Goal: Task Accomplishment & Management: Complete application form

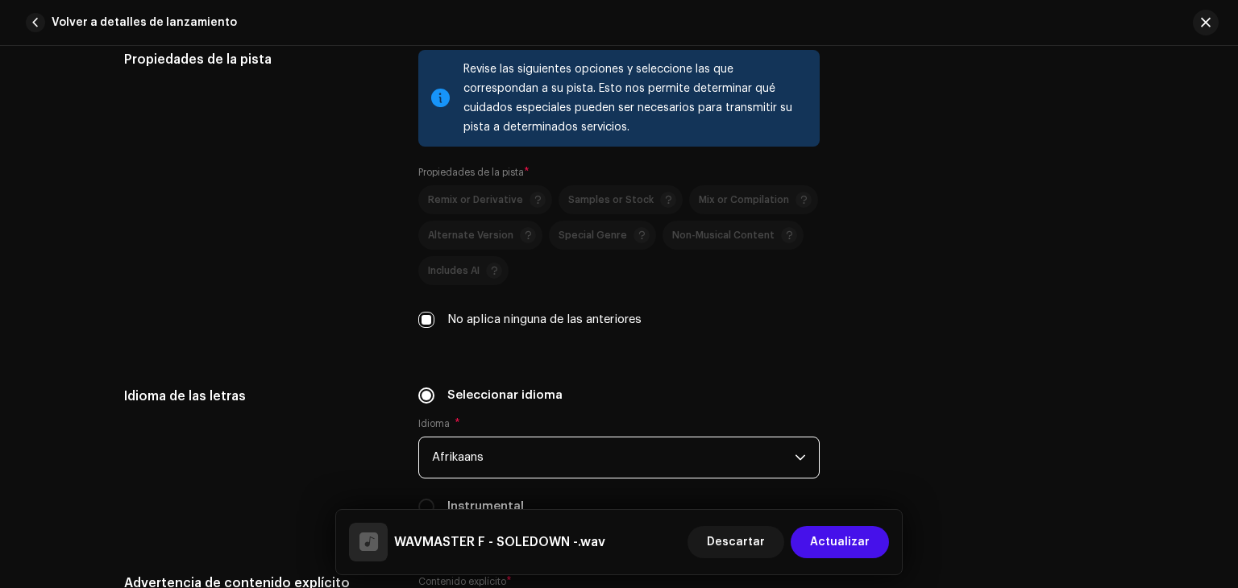
click at [722, 466] on span "Afrikaans" at bounding box center [613, 458] width 363 height 40
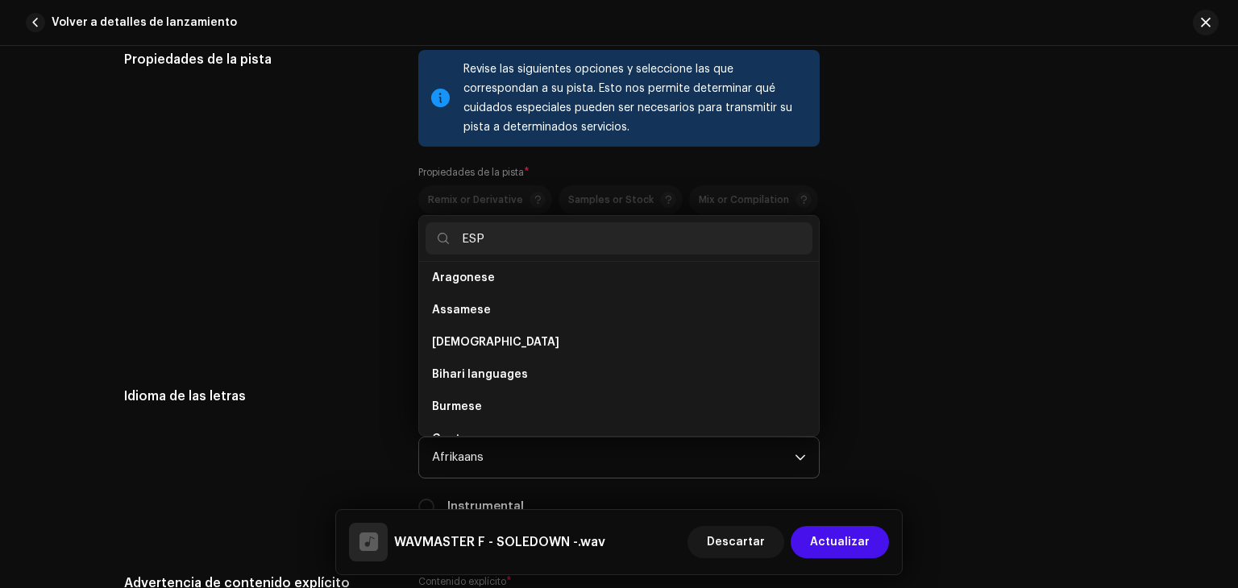
scroll to position [0, 0]
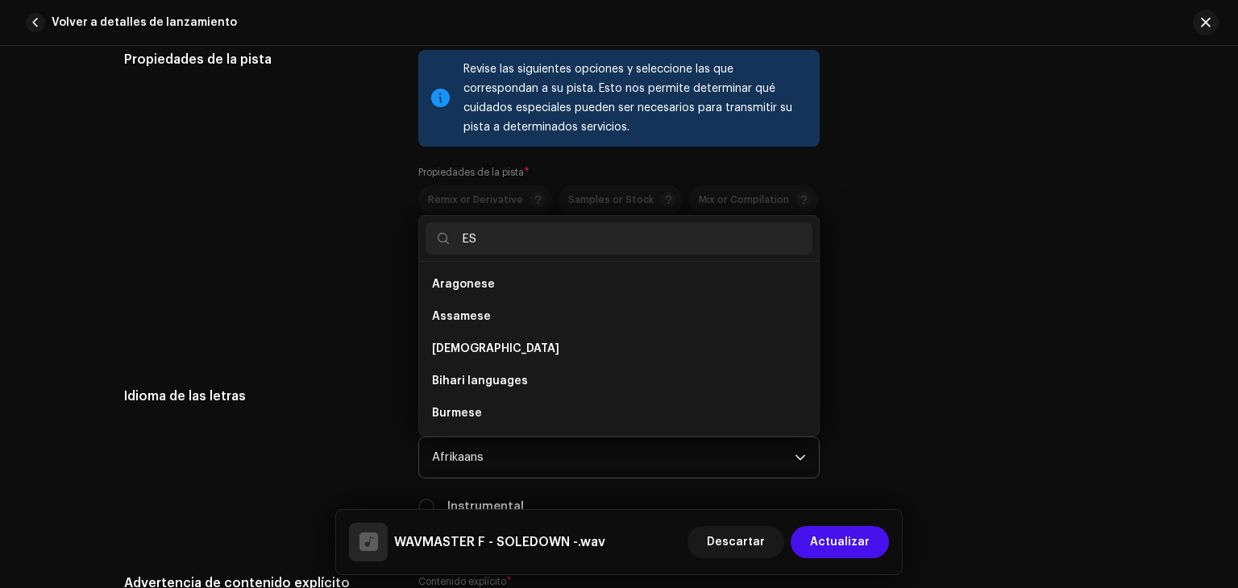
type input "E"
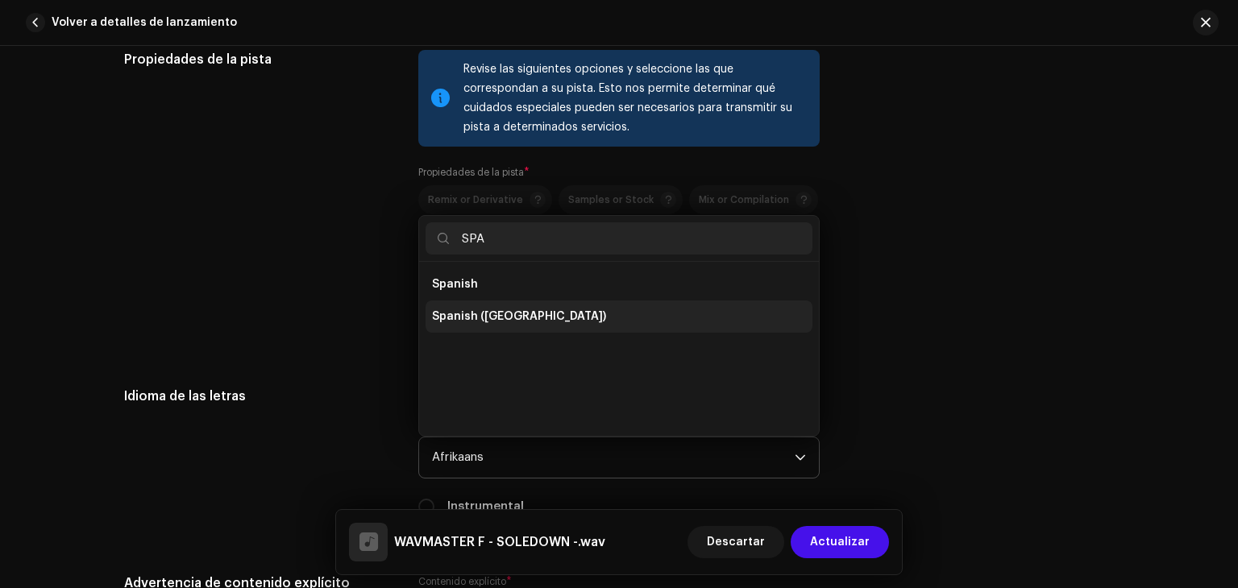
type input "SPA"
click at [538, 330] on li "Spanish ([GEOGRAPHIC_DATA])" at bounding box center [619, 317] width 387 height 32
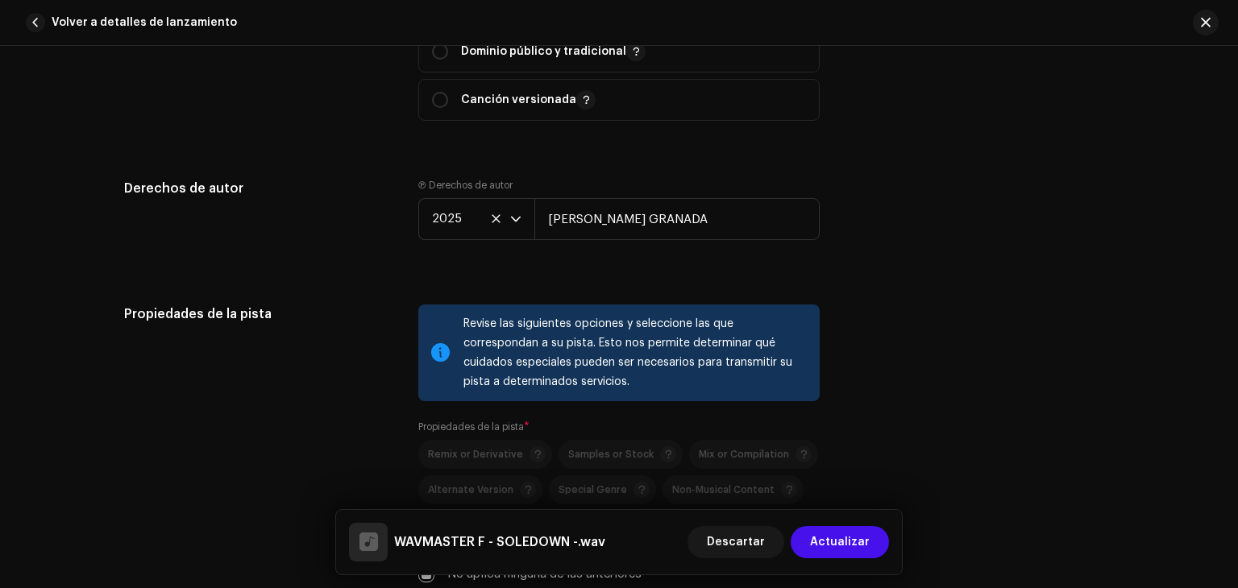
scroll to position [2012, 0]
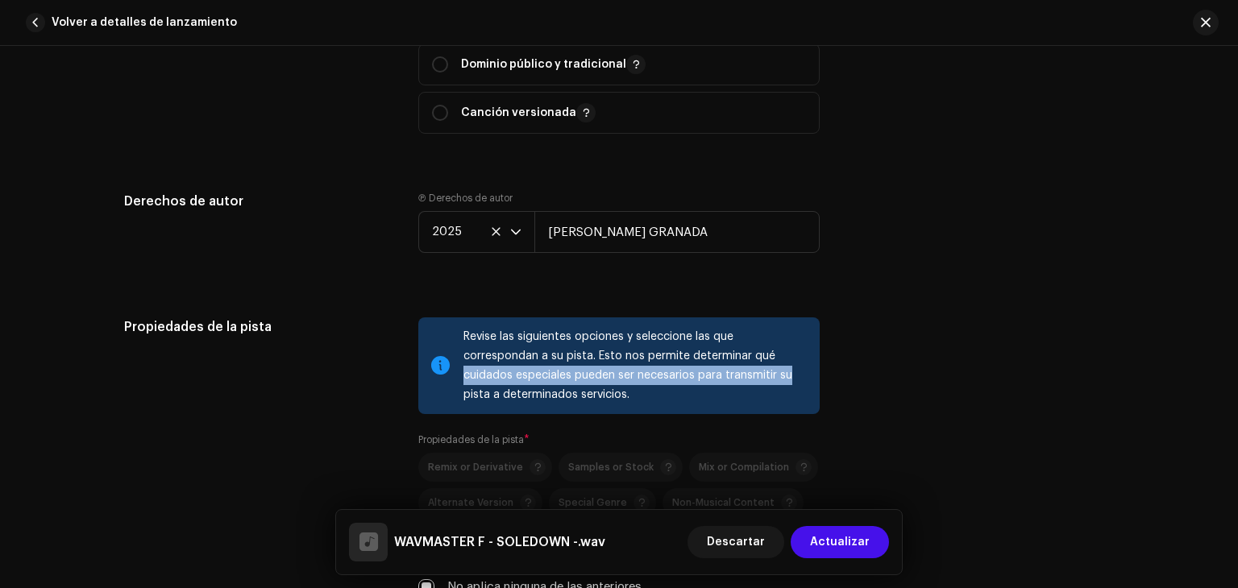
drag, startPoint x: 1228, startPoint y: 368, endPoint x: 1235, endPoint y: 384, distance: 18.1
click at [1235, 384] on div "Detalles de la pista Complete los siguientes pasos para finalizar su pista. 1 d…" at bounding box center [619, 317] width 1238 height 542
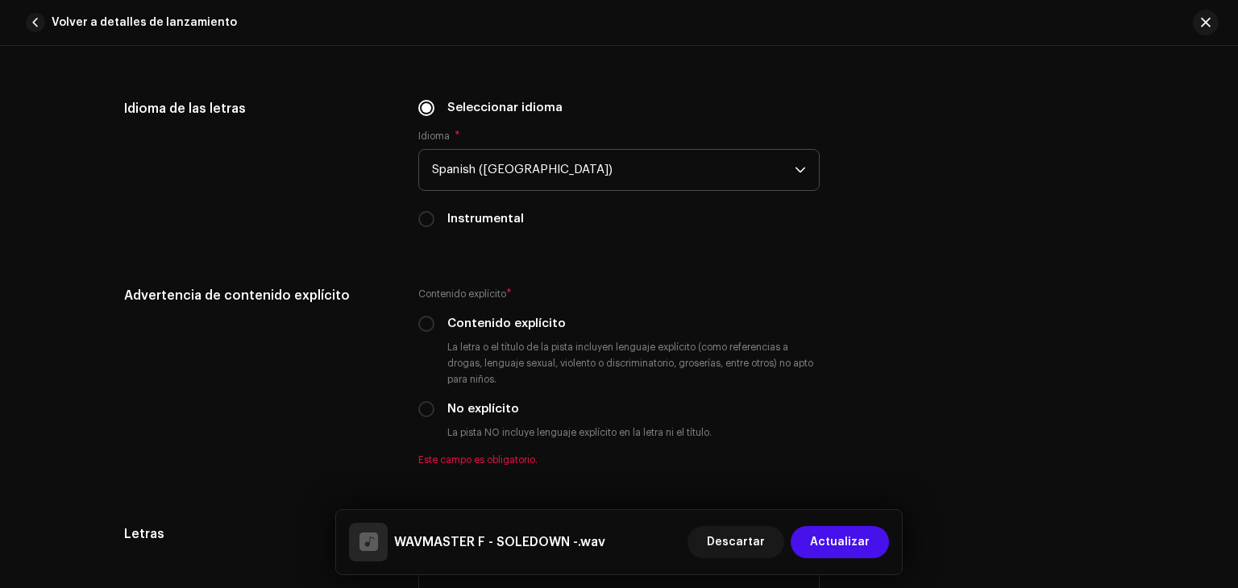
scroll to position [2572, 0]
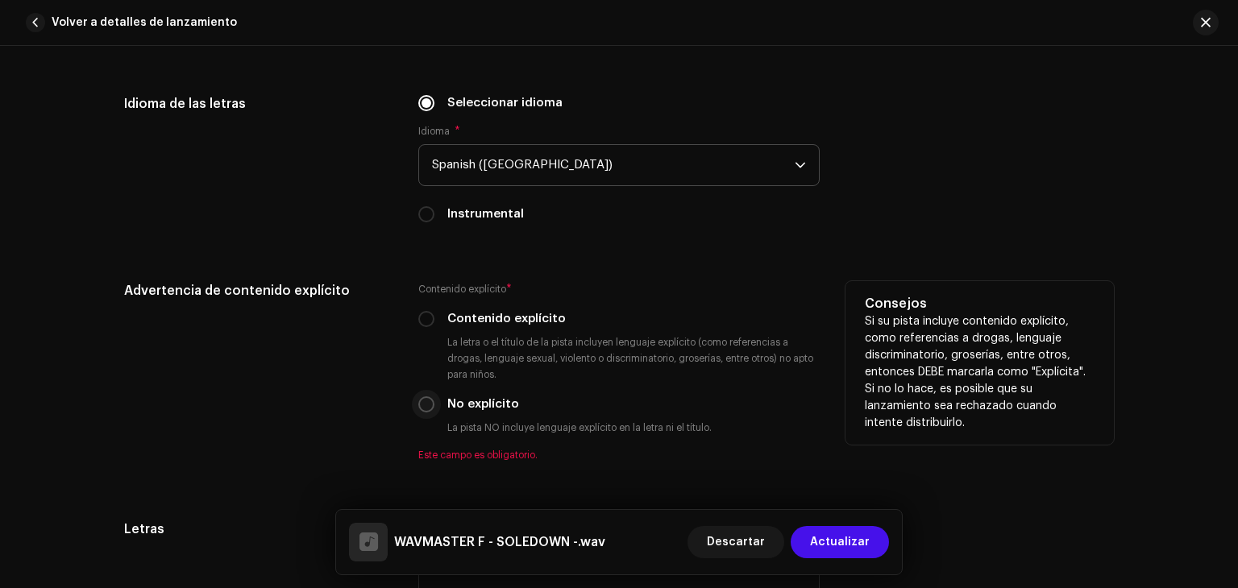
click at [425, 410] on input "No explícito" at bounding box center [426, 405] width 16 height 16
radio input "true"
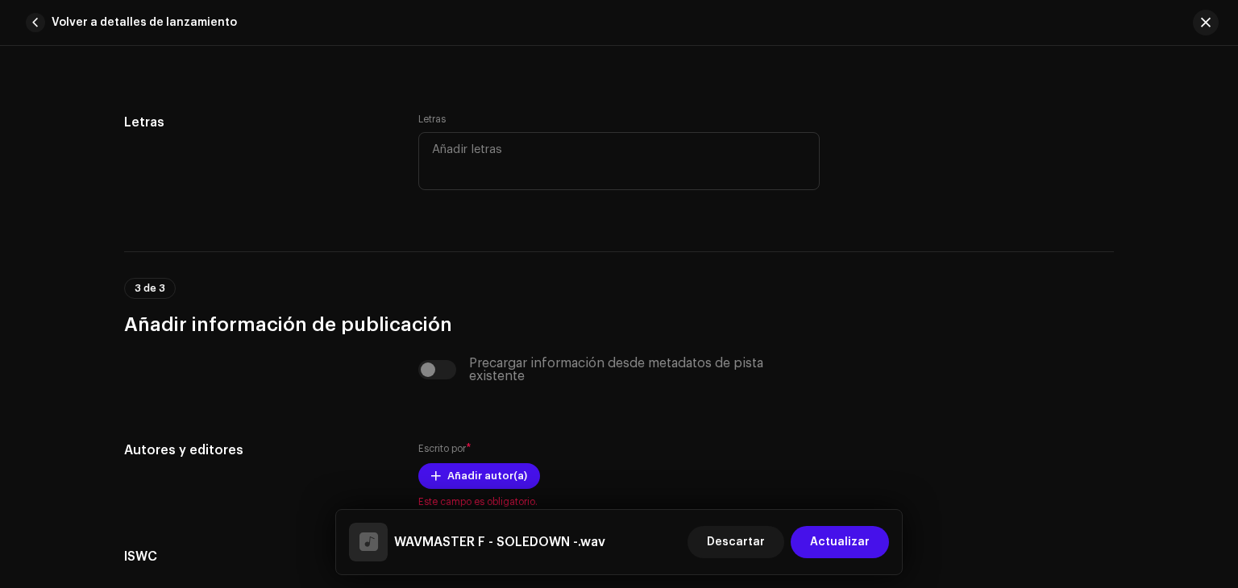
scroll to position [2964, 0]
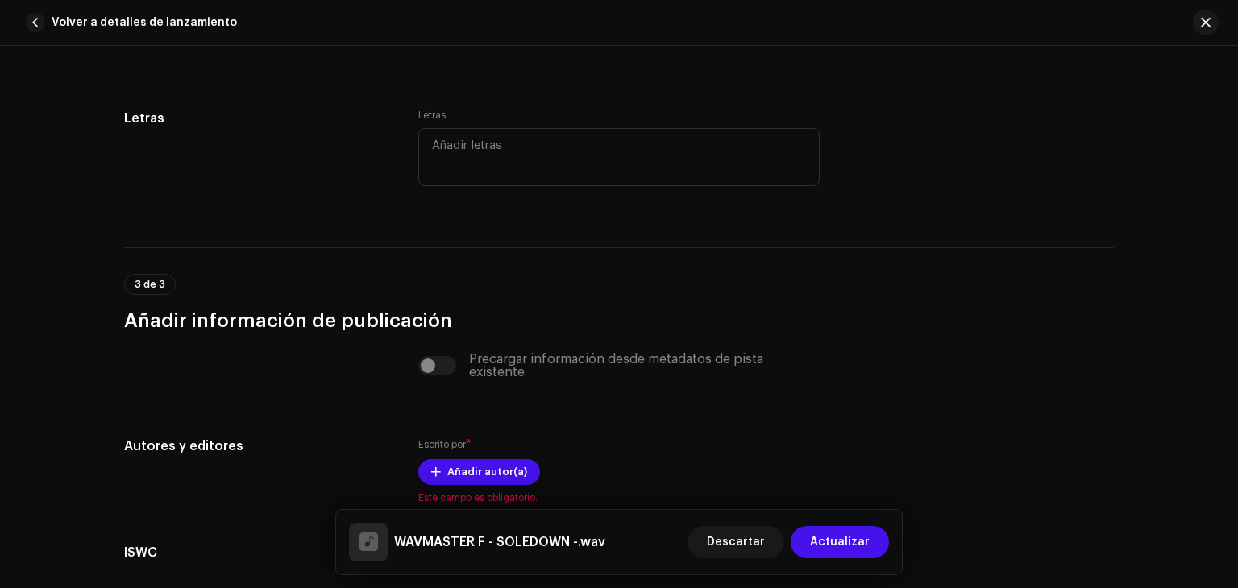
click at [1229, 497] on div "Detalles de la pista Complete los siguientes pasos para finalizar su pista. 1 d…" at bounding box center [619, 317] width 1238 height 542
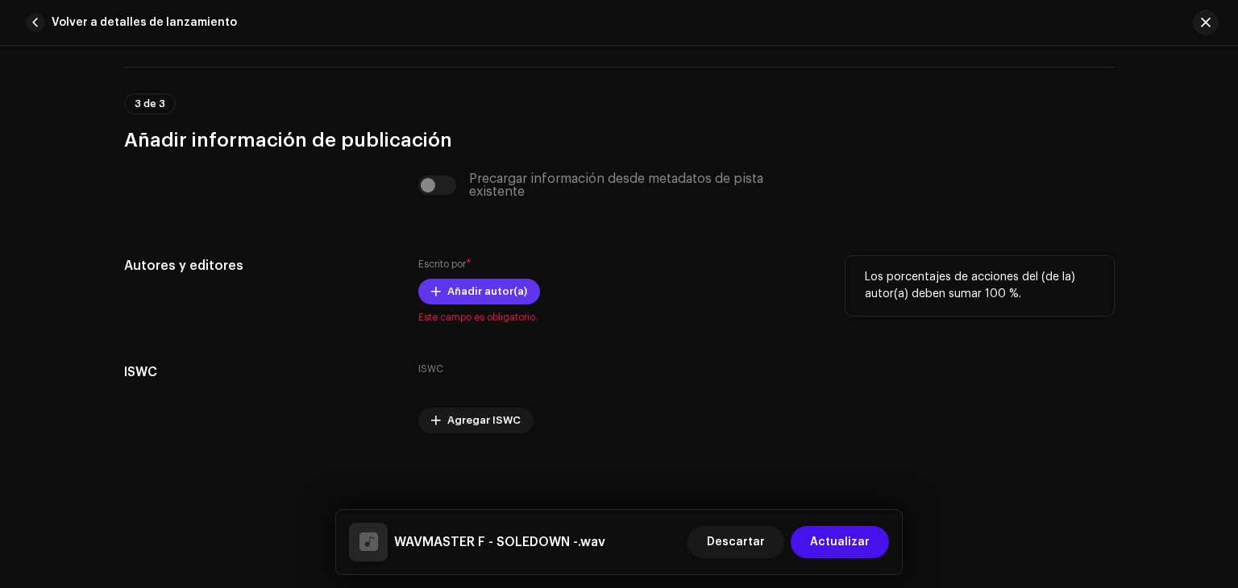
click at [487, 293] on span "Añadir autor(a)" at bounding box center [487, 292] width 80 height 32
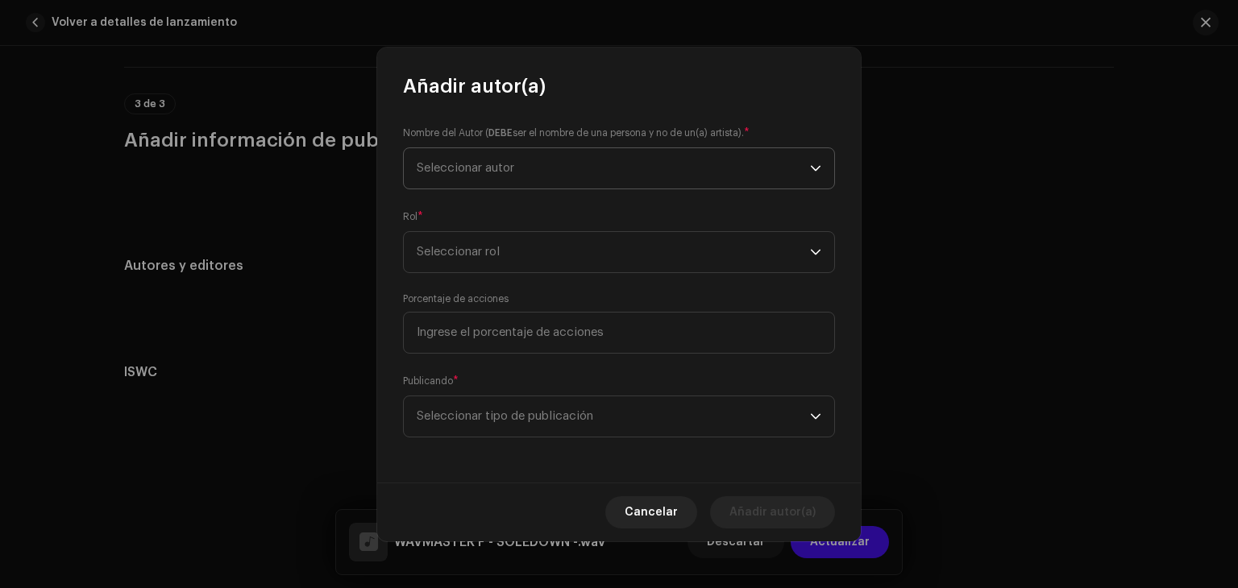
click at [491, 168] on span "Seleccionar autor" at bounding box center [466, 168] width 98 height 12
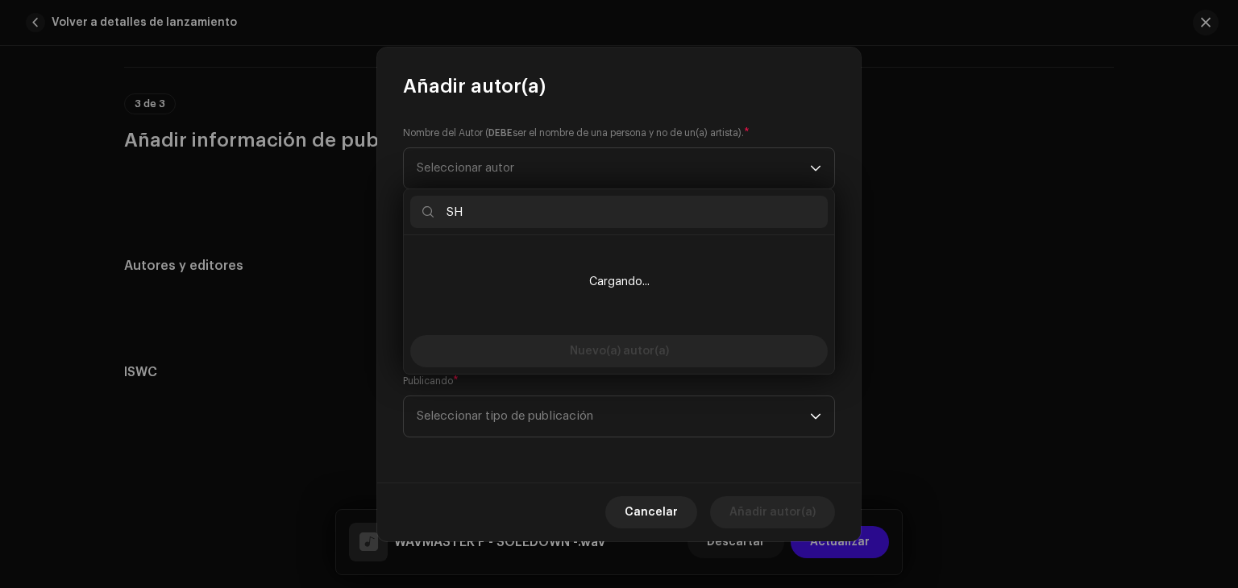
type input "S"
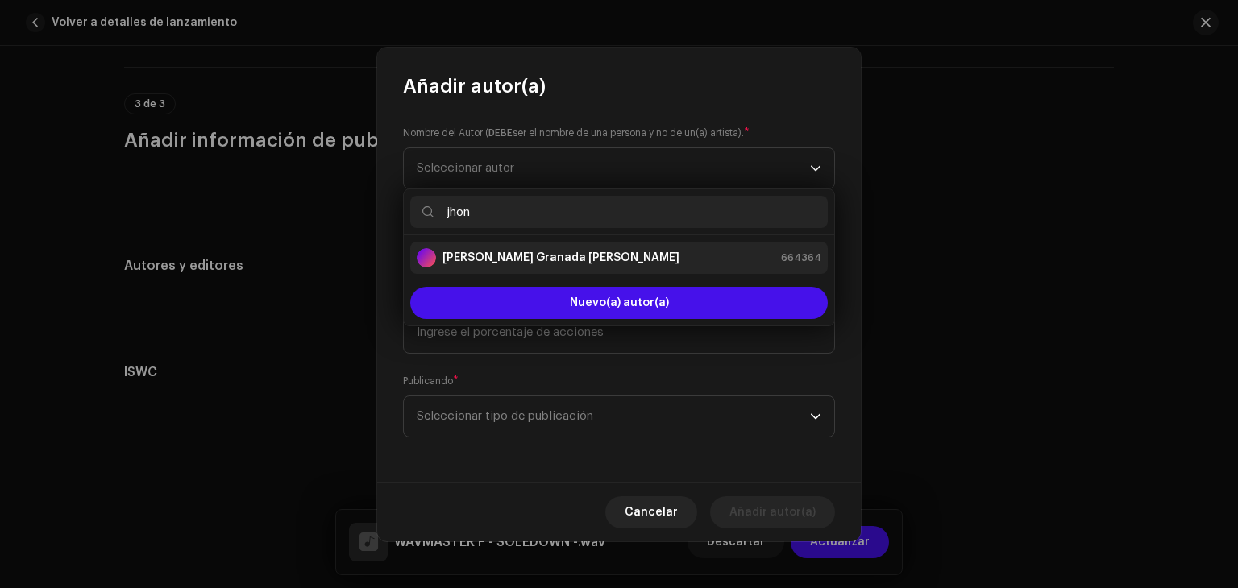
type input "jhon"
click at [602, 252] on strong "[PERSON_NAME] Granada [PERSON_NAME]" at bounding box center [560, 258] width 237 height 16
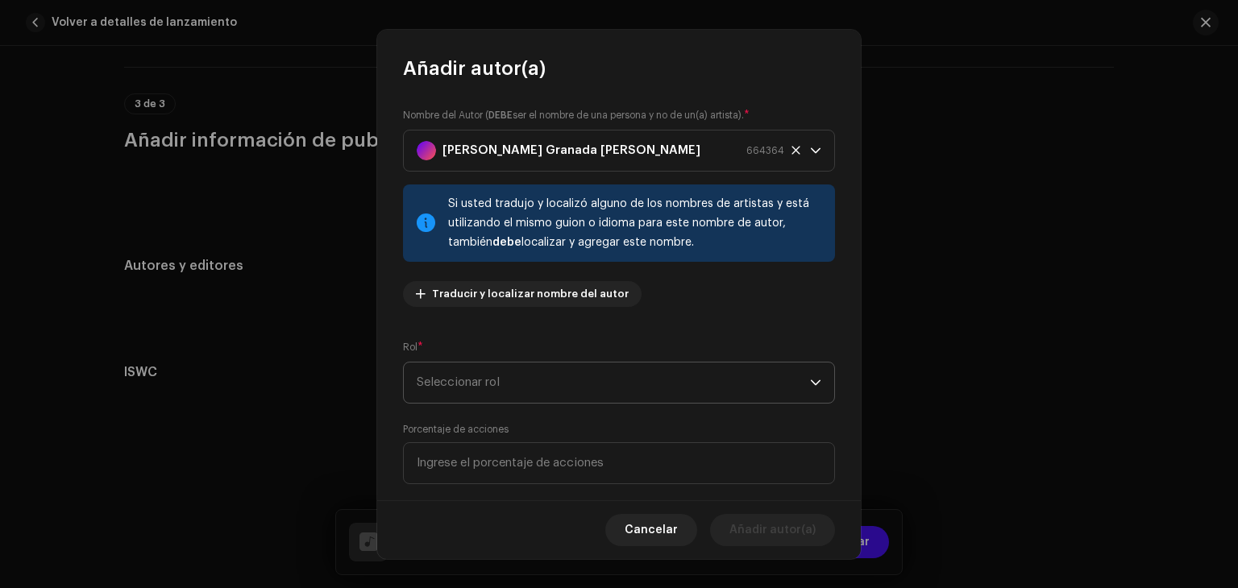
click at [509, 369] on span "Seleccionar rol" at bounding box center [613, 383] width 393 height 40
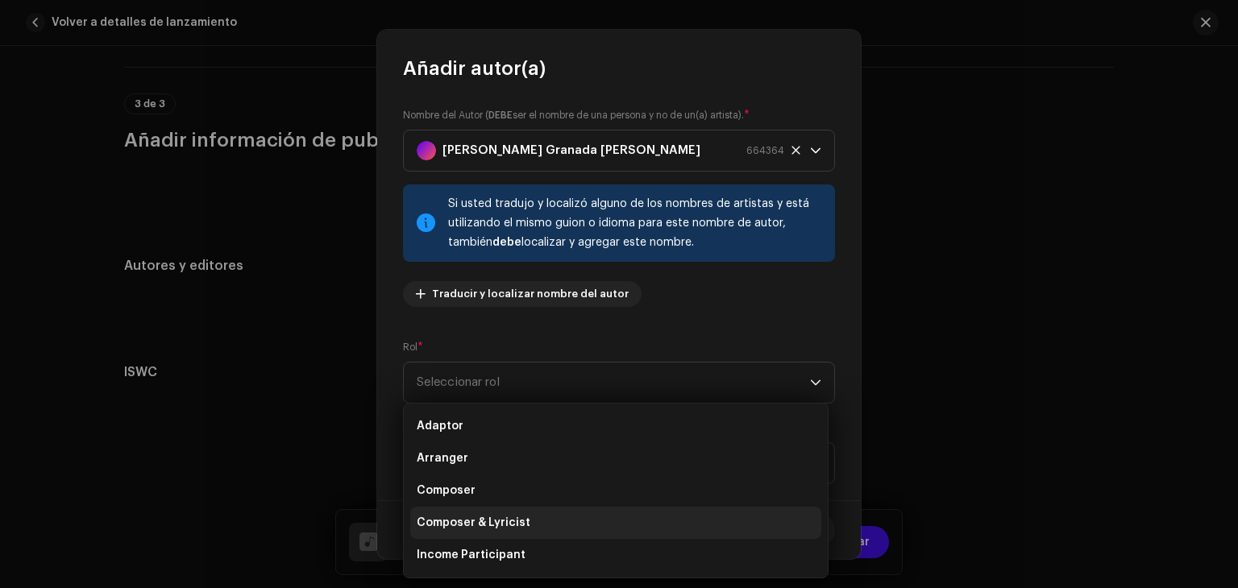
click at [517, 522] on span "Composer & Lyricist" at bounding box center [474, 523] width 114 height 16
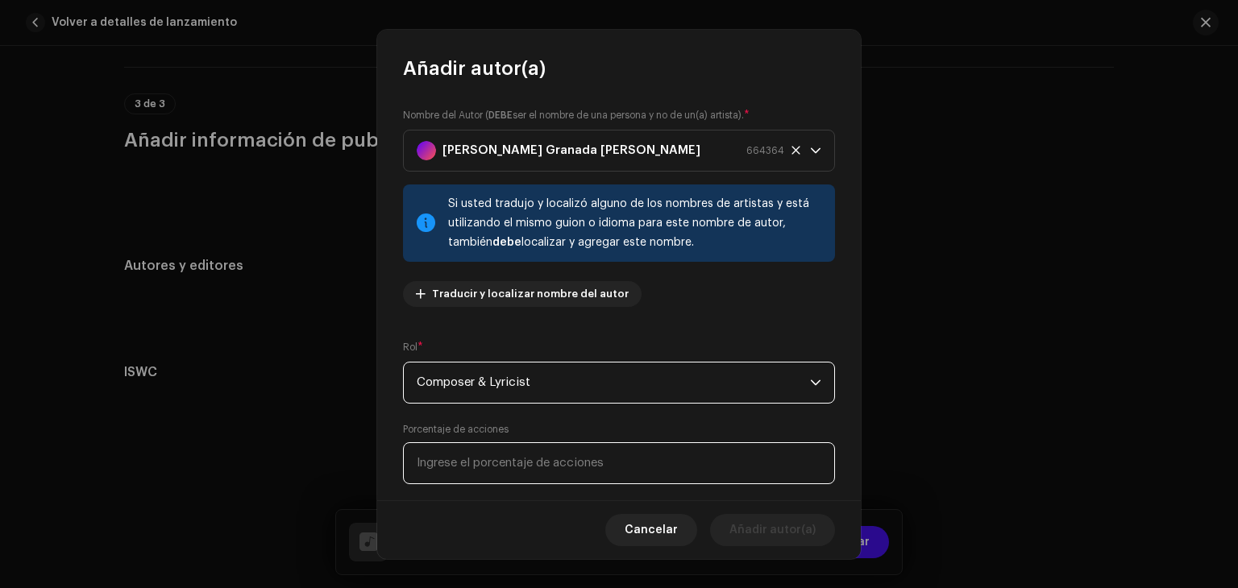
click at [528, 481] on input at bounding box center [619, 463] width 432 height 42
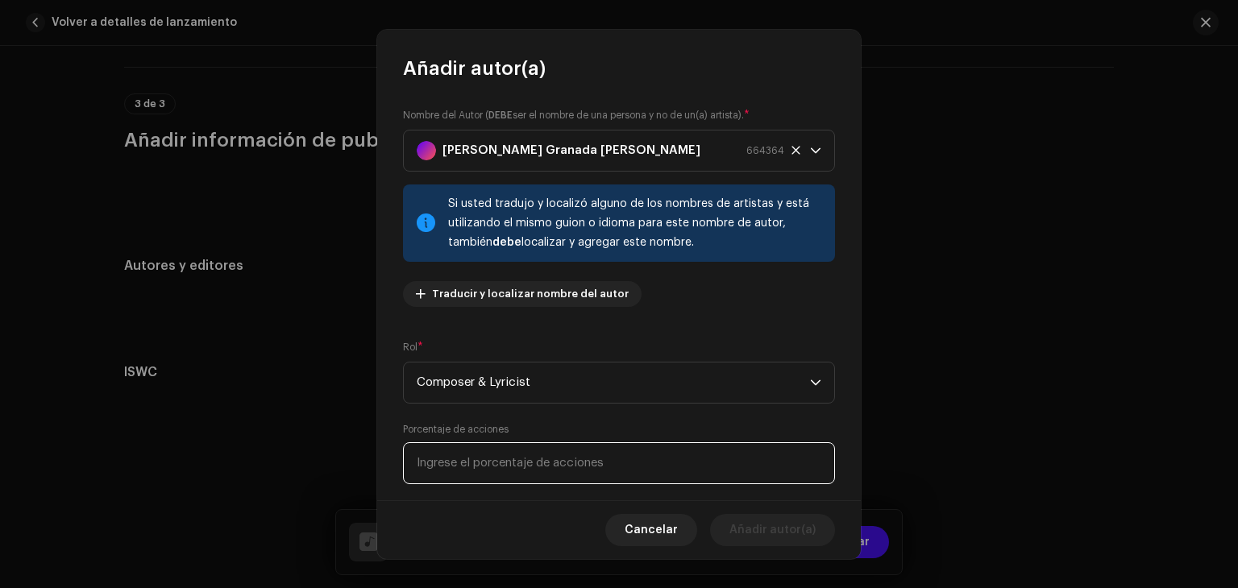
click at [545, 474] on input at bounding box center [619, 463] width 432 height 42
type input "100,00"
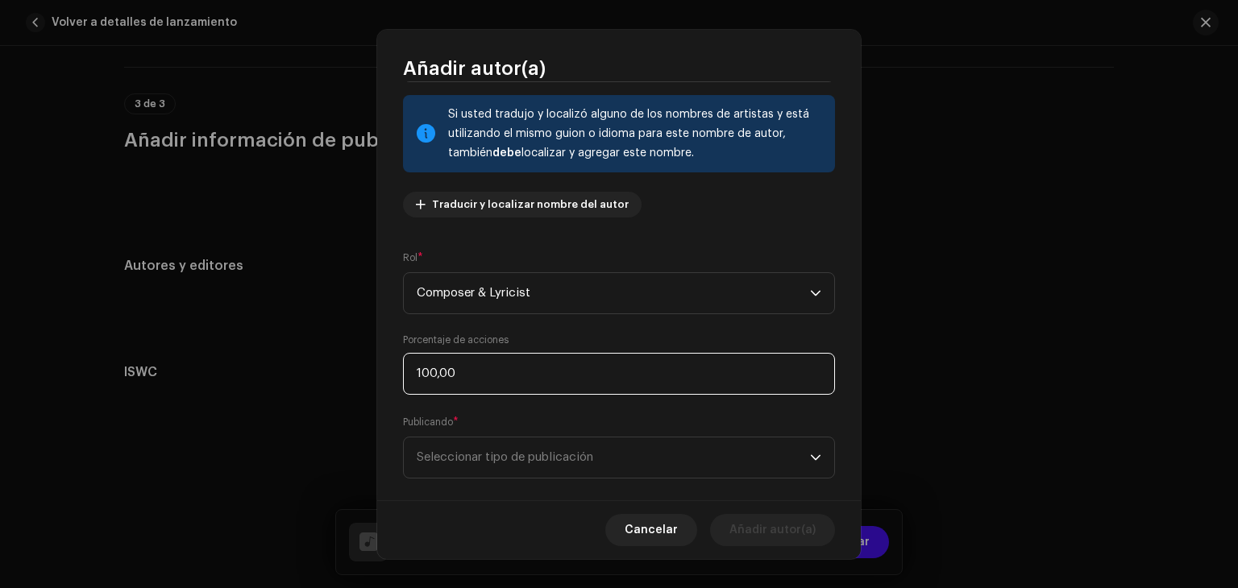
scroll to position [113, 0]
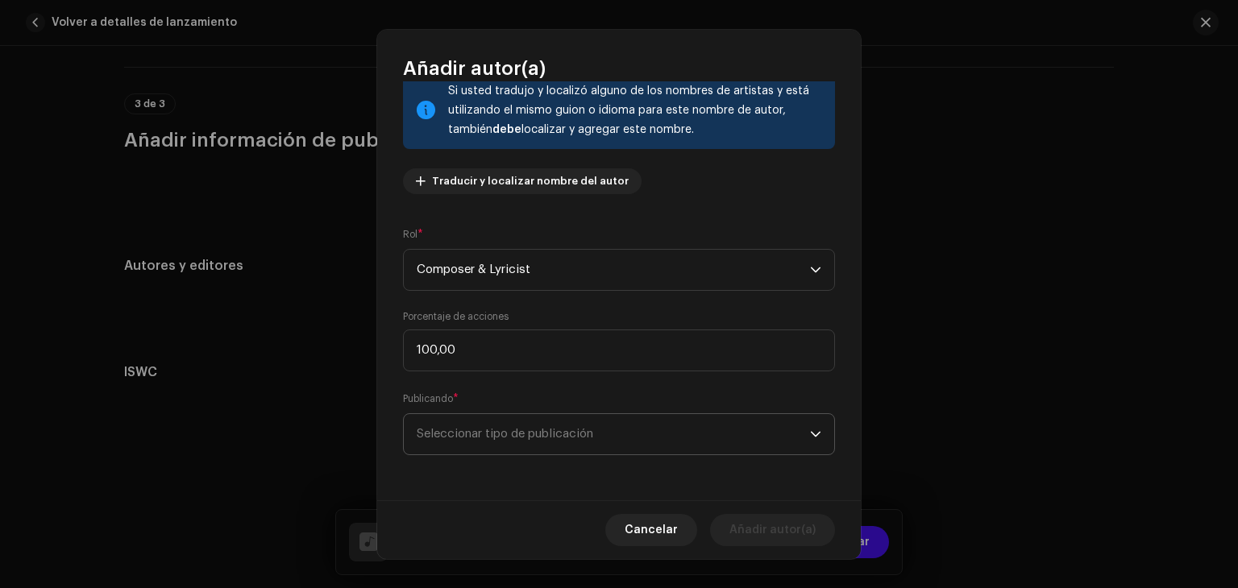
click at [606, 442] on span "Seleccionar tipo de publicación" at bounding box center [613, 434] width 393 height 40
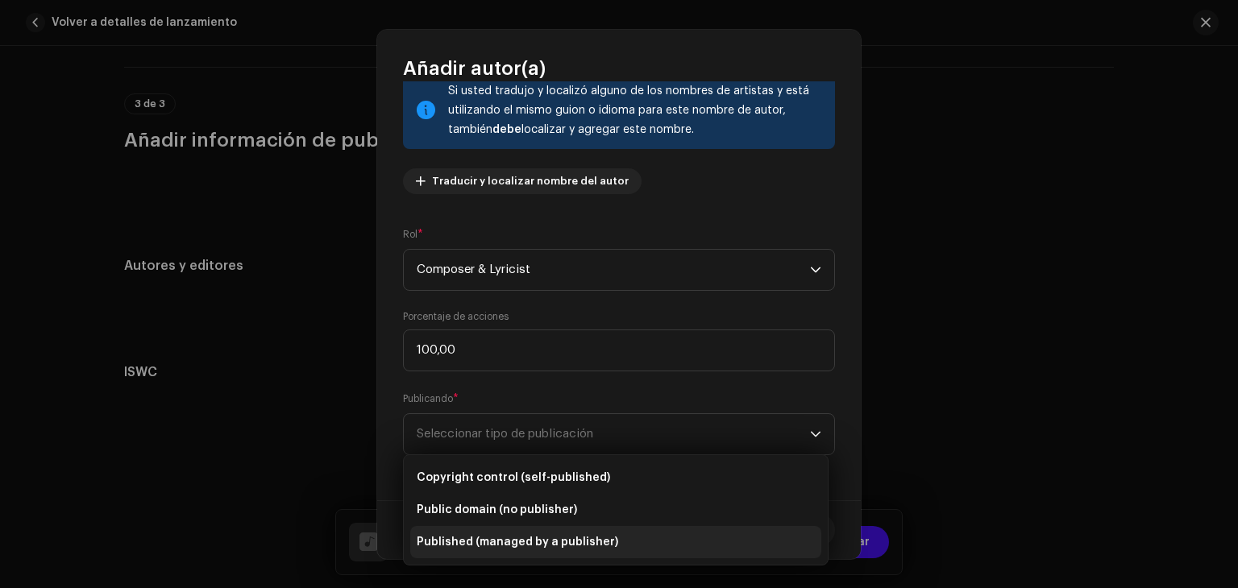
click at [484, 542] on span "Published (managed by a publisher)" at bounding box center [517, 542] width 201 height 16
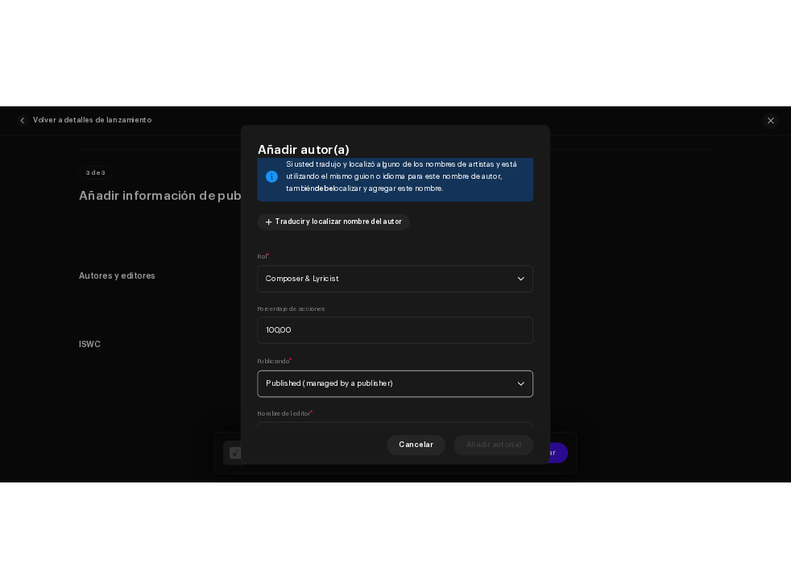
scroll to position [194, 0]
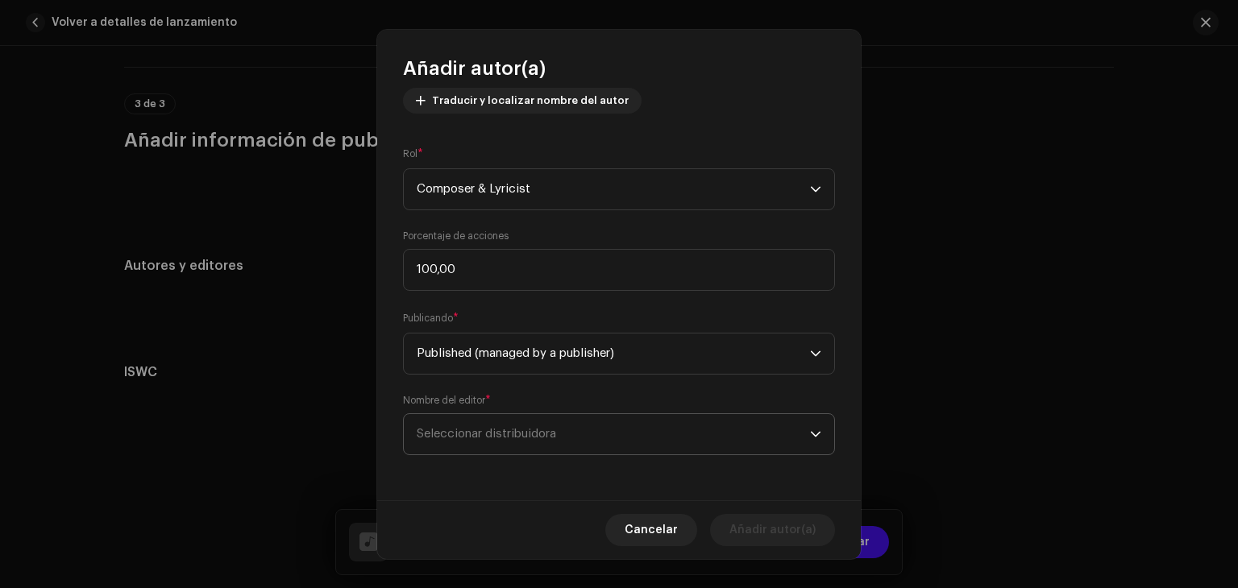
click at [607, 449] on span "Seleccionar distribuidora" at bounding box center [613, 434] width 393 height 40
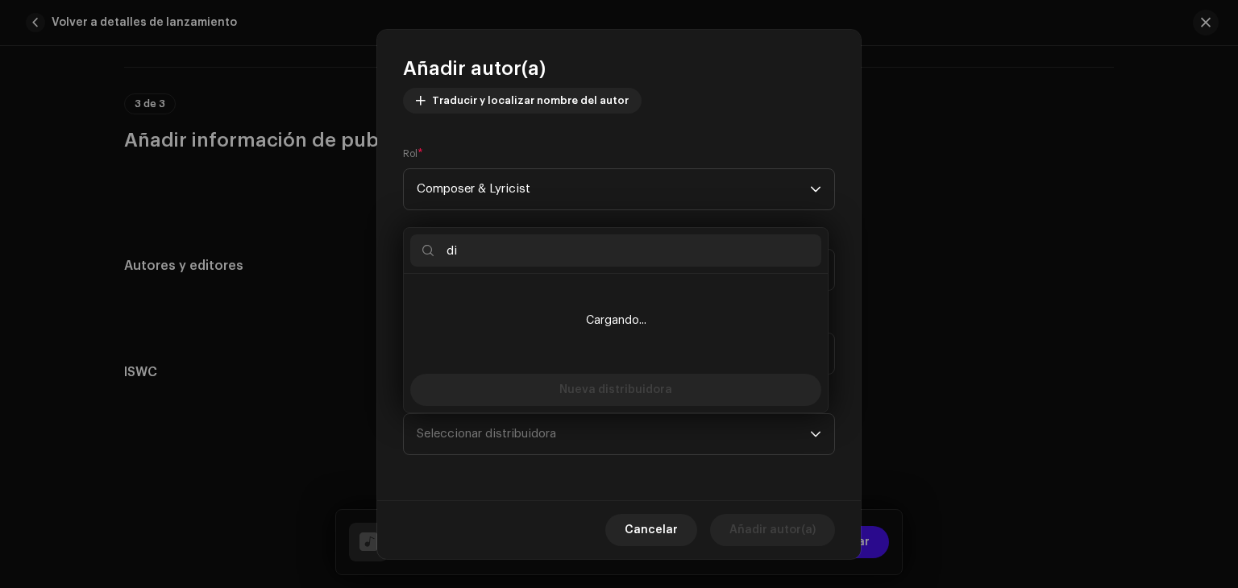
type input "d"
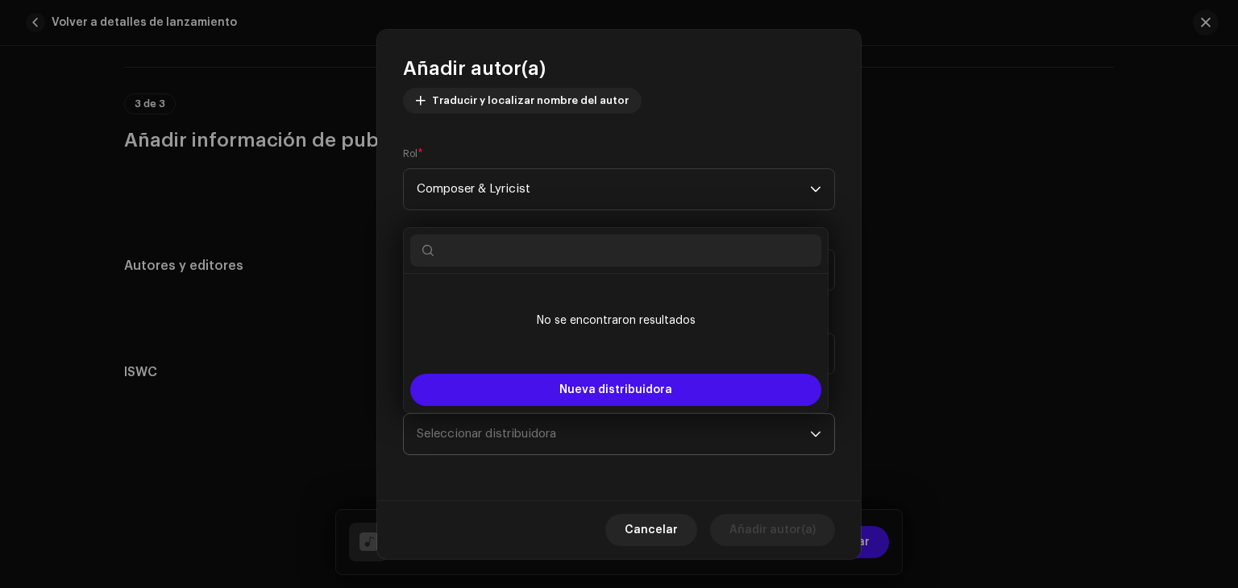
click at [810, 436] on icon "dropdown trigger" at bounding box center [815, 434] width 11 height 11
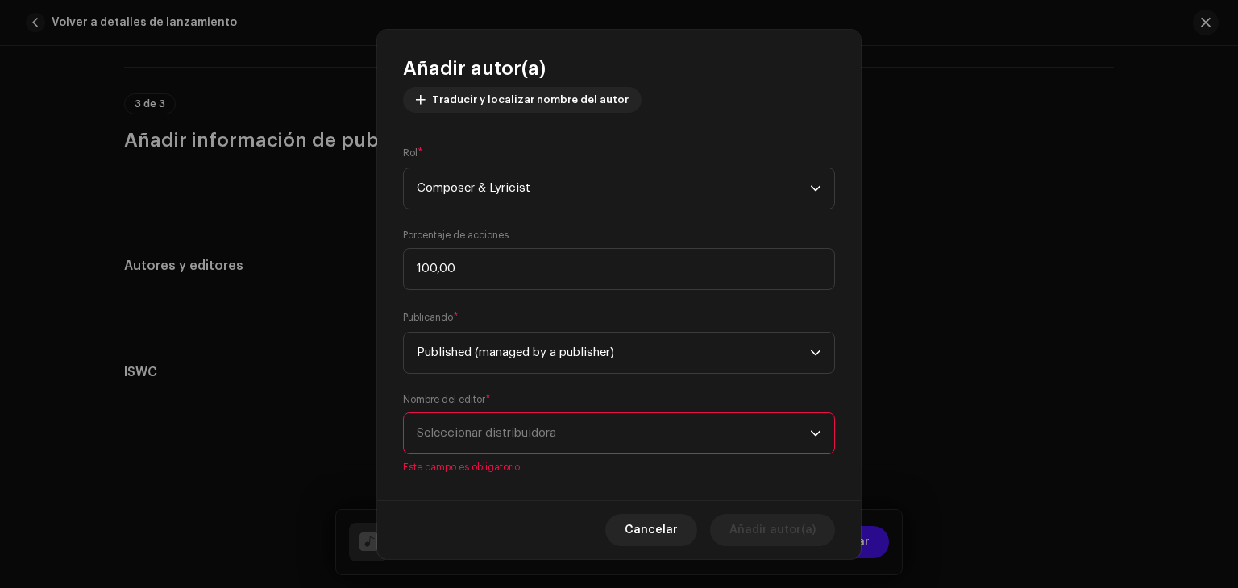
click at [810, 436] on icon "dropdown trigger" at bounding box center [815, 433] width 11 height 11
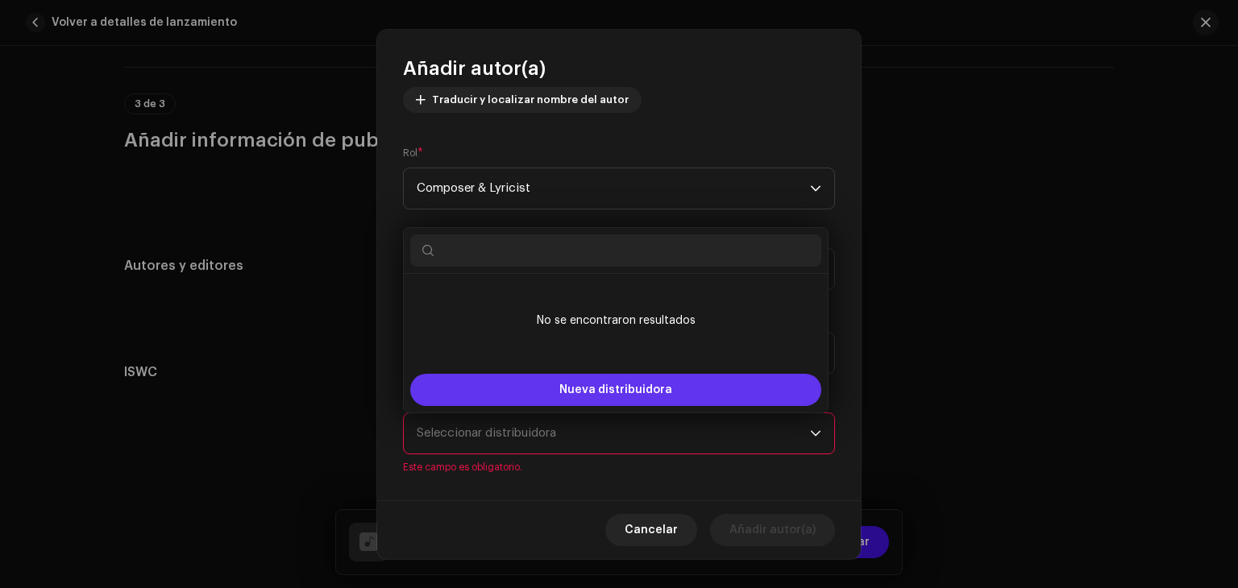
click at [625, 384] on span "Nueva distribuidora" at bounding box center [615, 389] width 113 height 11
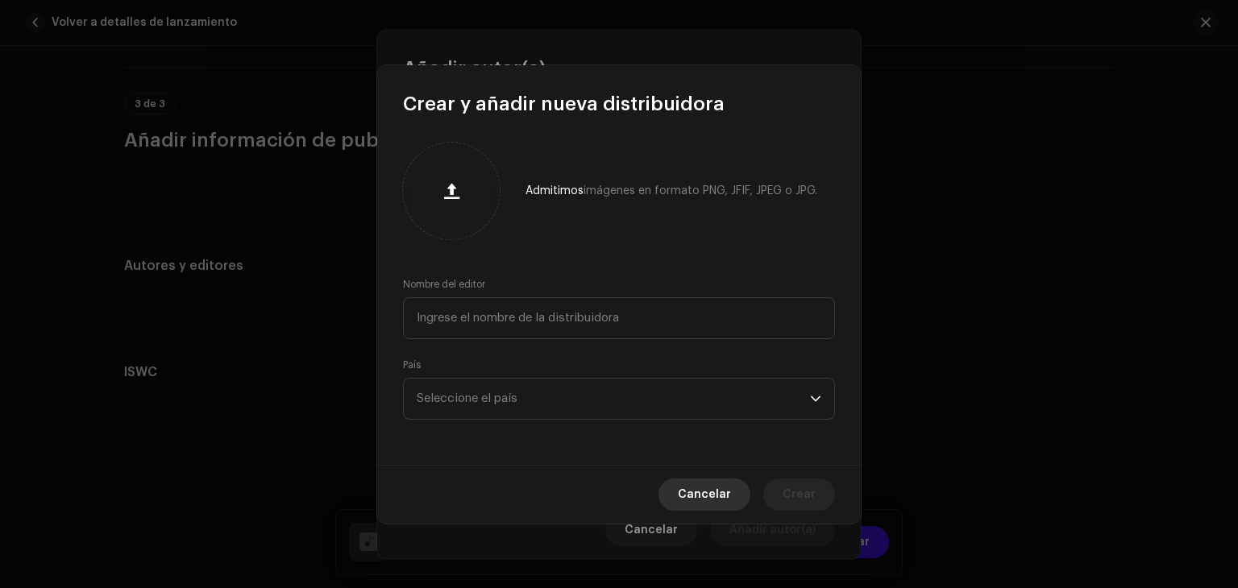
click at [722, 488] on span "Cancelar" at bounding box center [704, 495] width 53 height 32
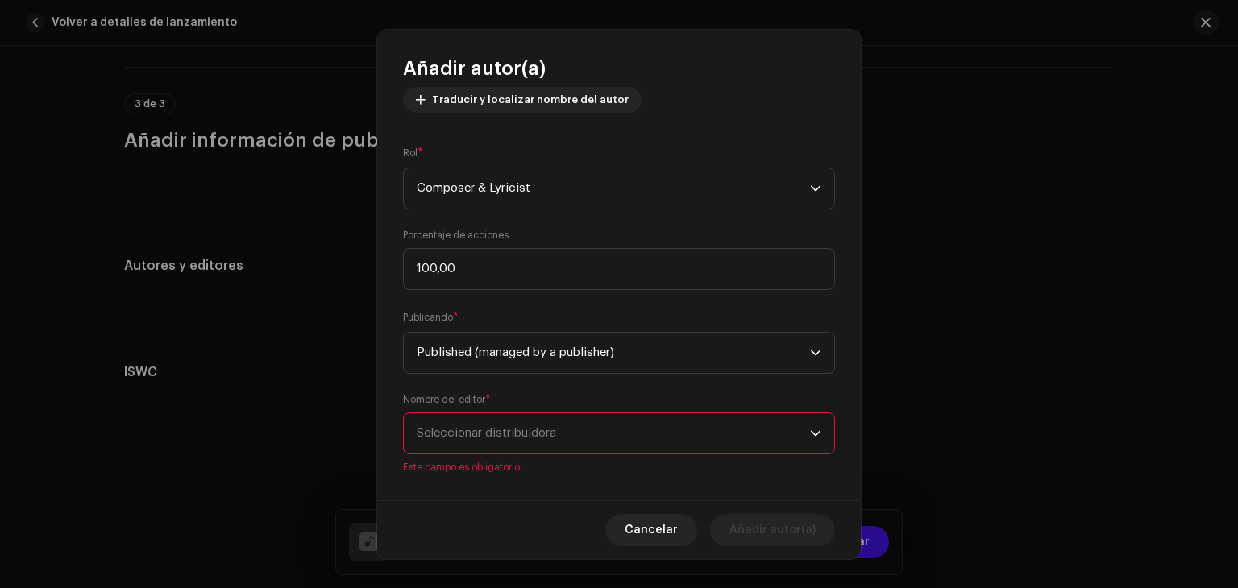
click at [801, 431] on span "Seleccionar distribuidora" at bounding box center [613, 433] width 393 height 40
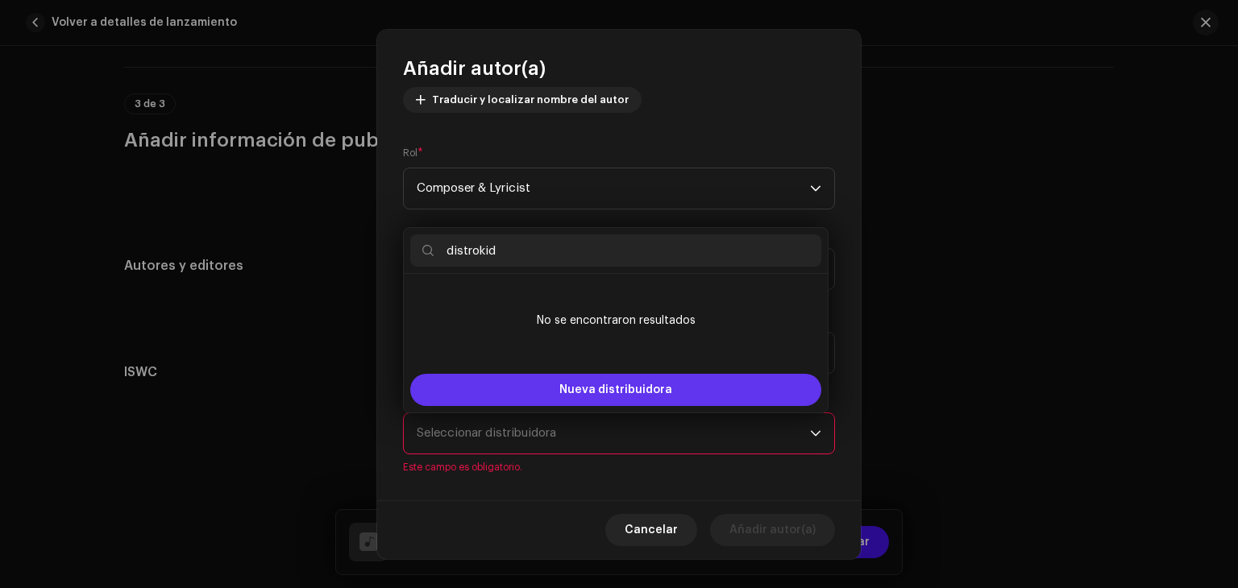
type input "distrokid"
click at [629, 389] on span "Nueva distribuidora" at bounding box center [615, 389] width 113 height 11
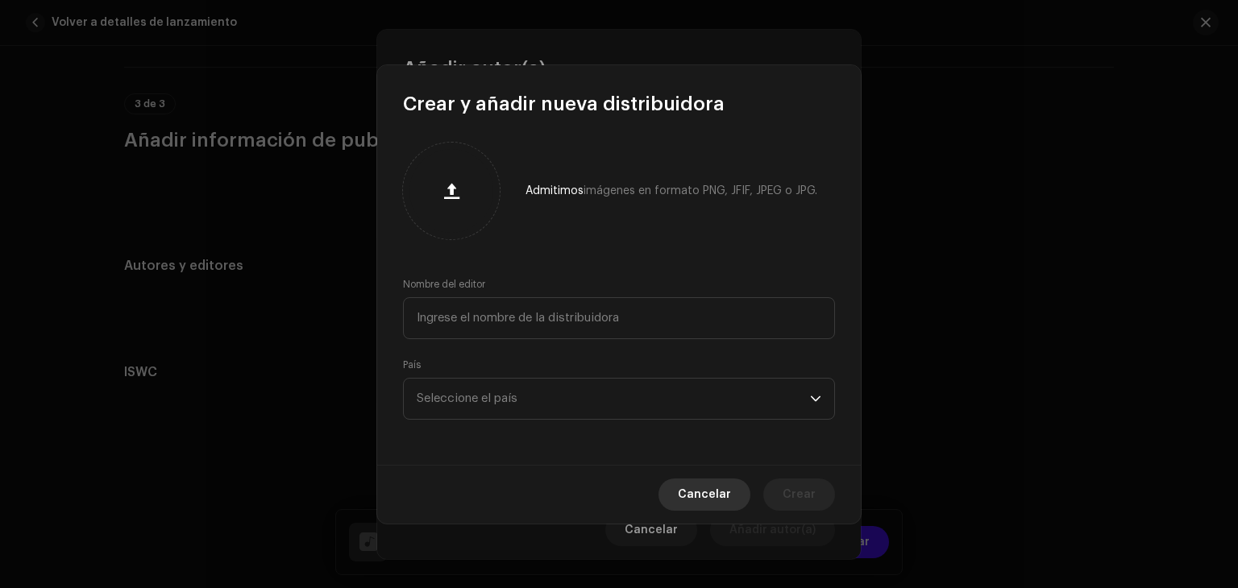
click at [725, 497] on span "Cancelar" at bounding box center [704, 495] width 53 height 32
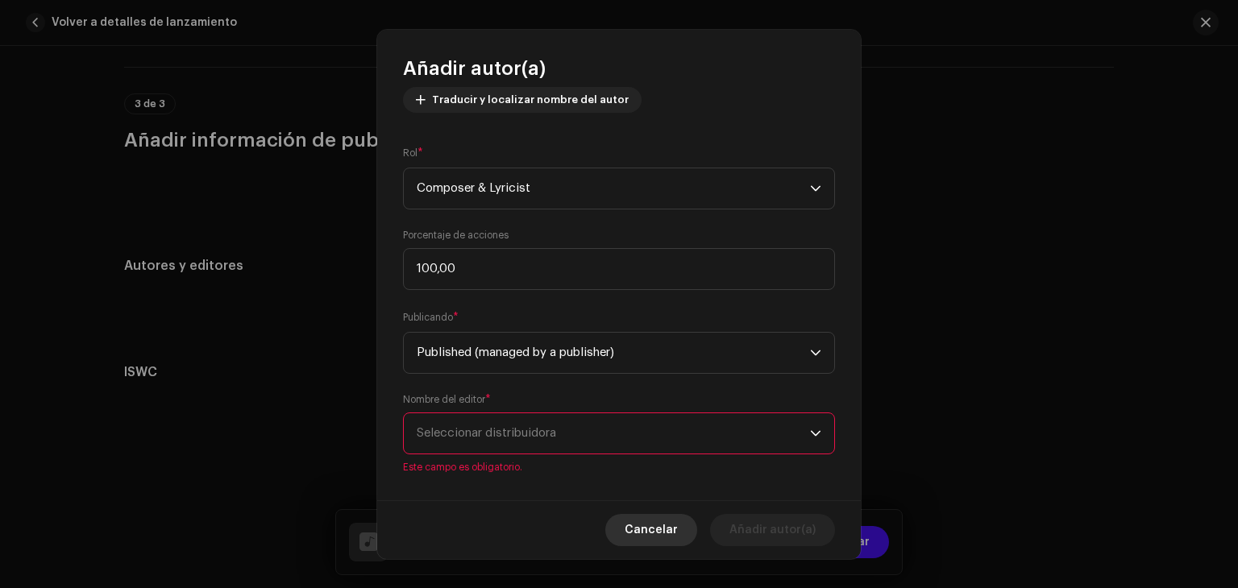
click at [661, 535] on span "Cancelar" at bounding box center [651, 530] width 53 height 32
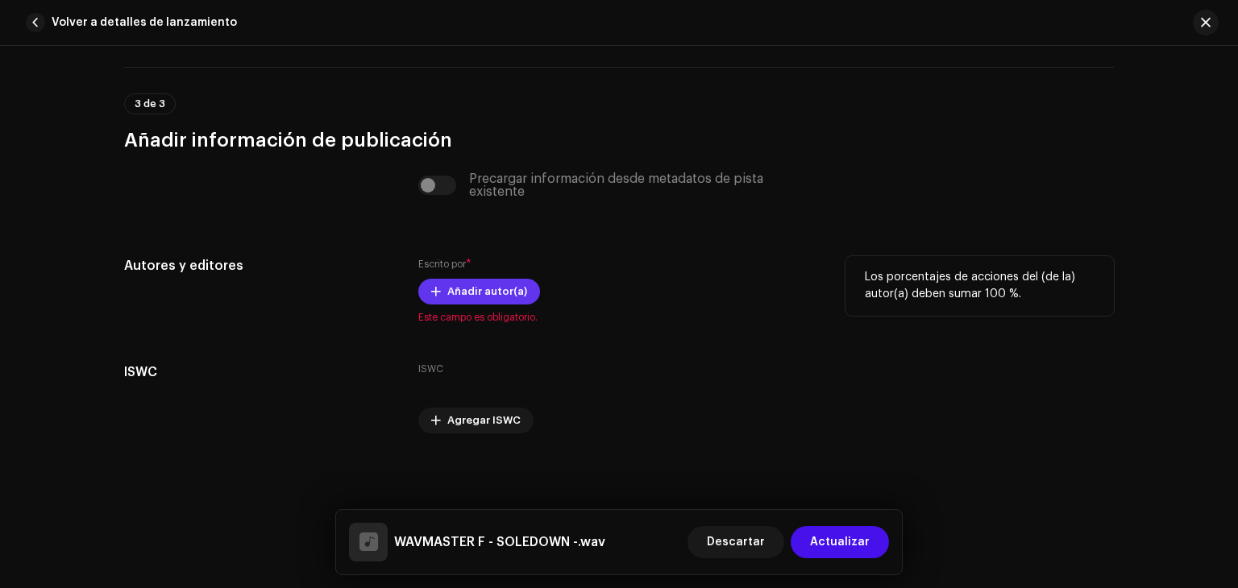
click at [480, 285] on span "Añadir autor(a)" at bounding box center [487, 292] width 80 height 32
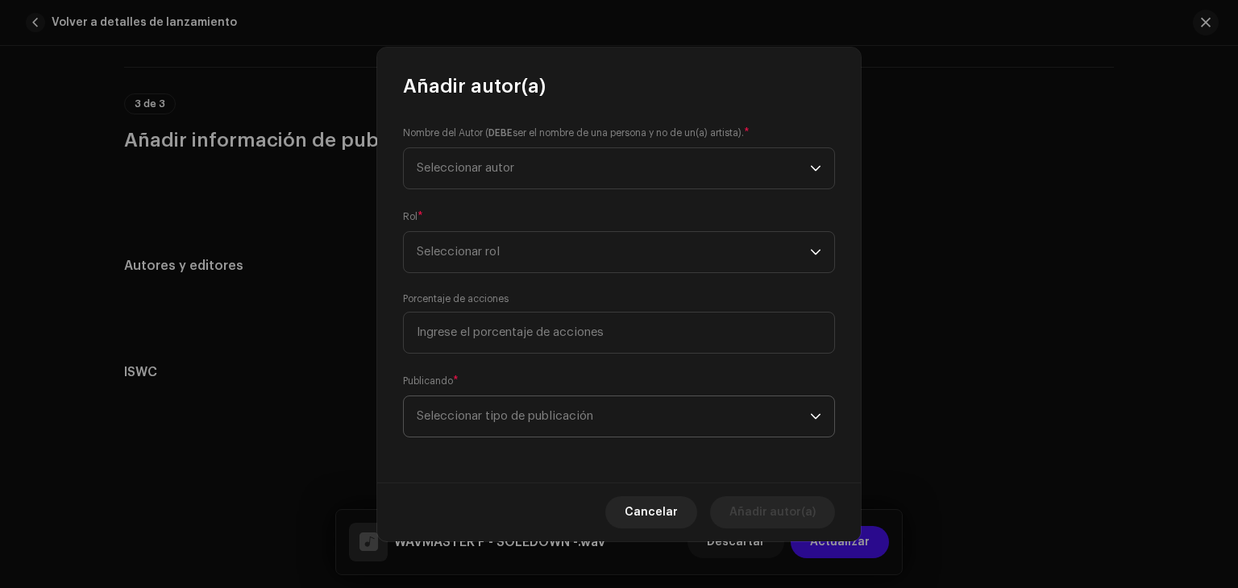
click at [588, 404] on span "Seleccionar tipo de publicación" at bounding box center [613, 417] width 393 height 40
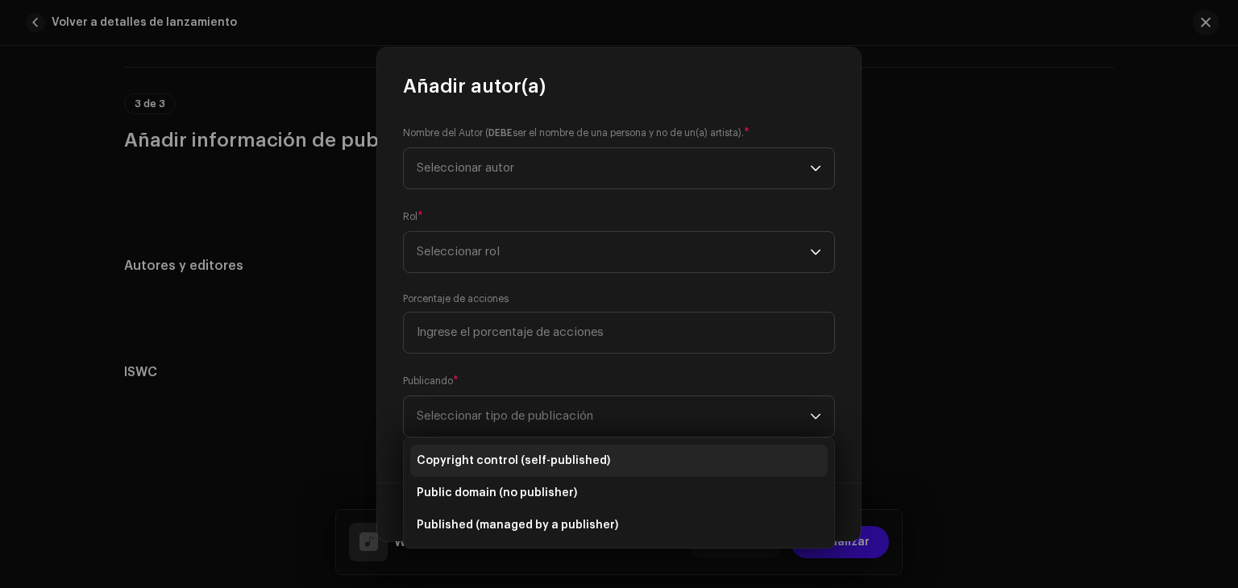
click at [575, 465] on span "Copyright control (self-published)" at bounding box center [513, 461] width 193 height 16
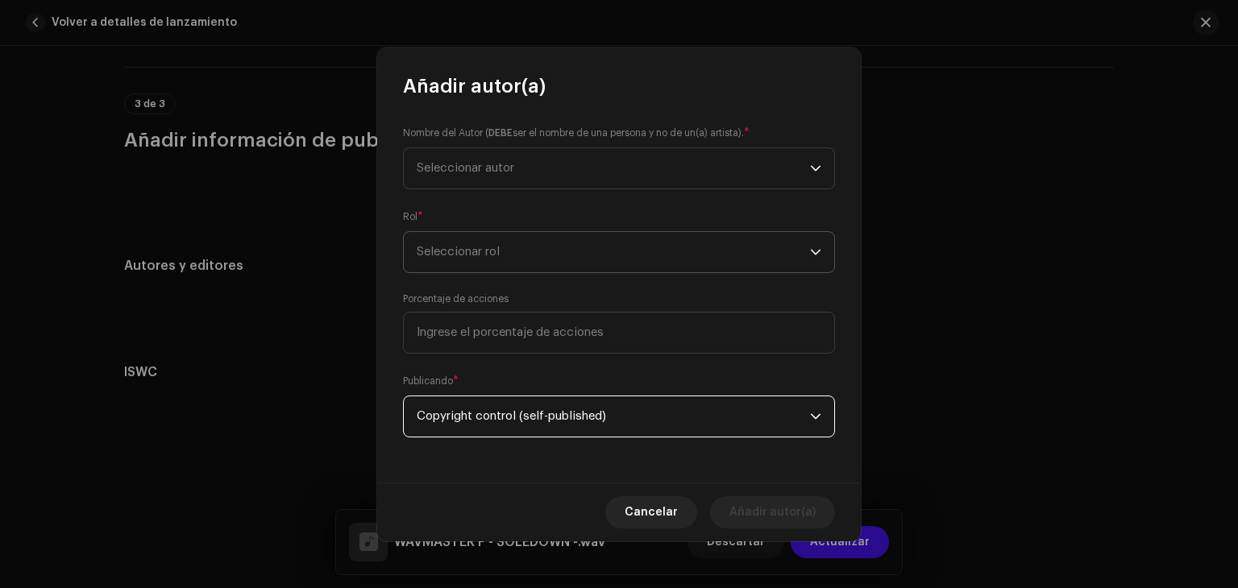
click at [485, 240] on span "Seleccionar rol" at bounding box center [613, 252] width 393 height 40
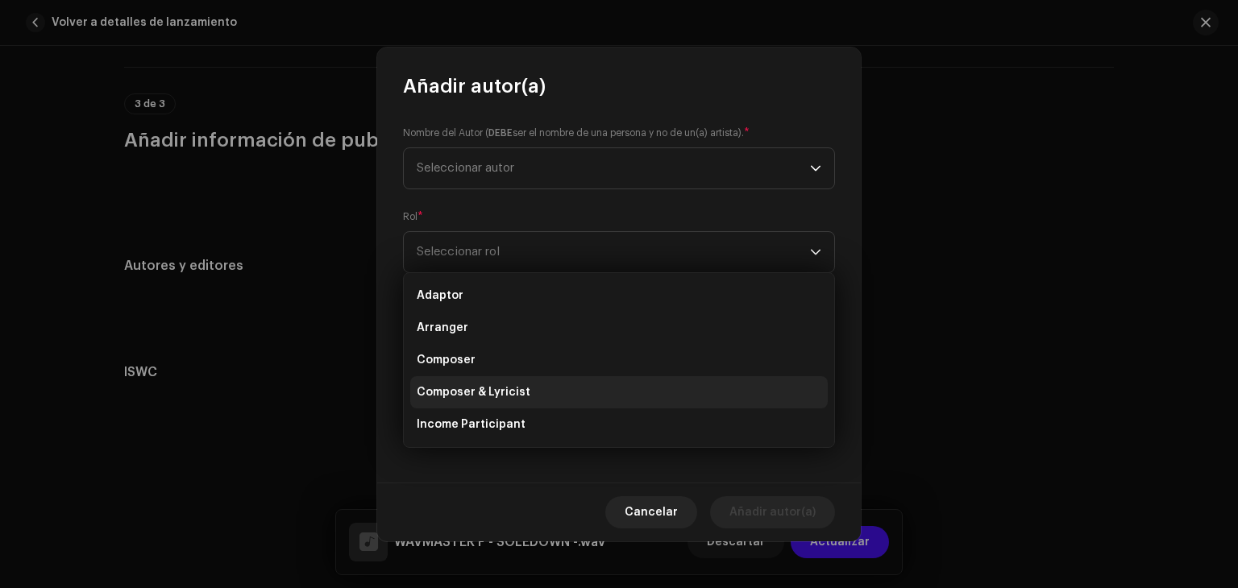
click at [477, 402] on li "Composer & Lyricist" at bounding box center [619, 392] width 418 height 32
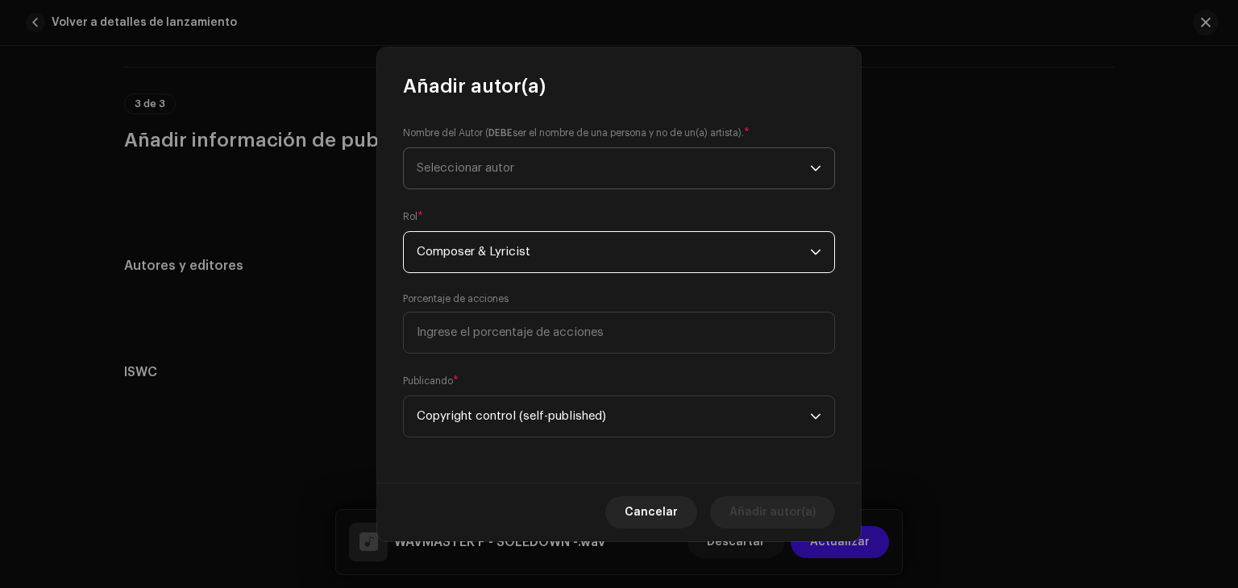
click at [500, 162] on span "Seleccionar autor" at bounding box center [466, 168] width 98 height 12
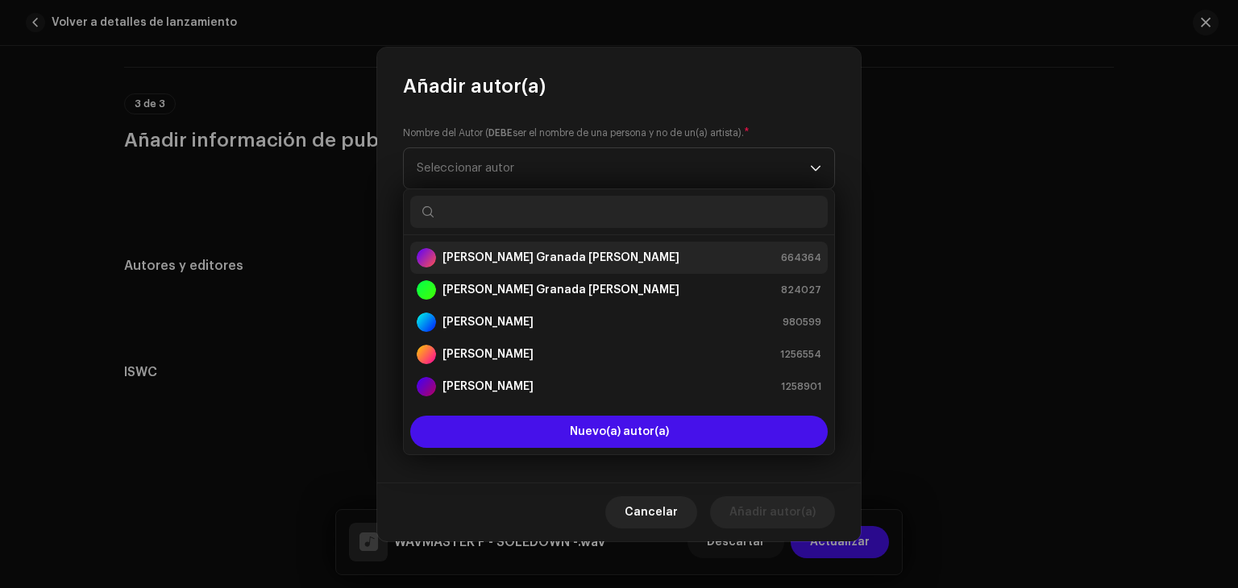
click at [526, 260] on strong "[PERSON_NAME] Granada [PERSON_NAME]" at bounding box center [560, 258] width 237 height 16
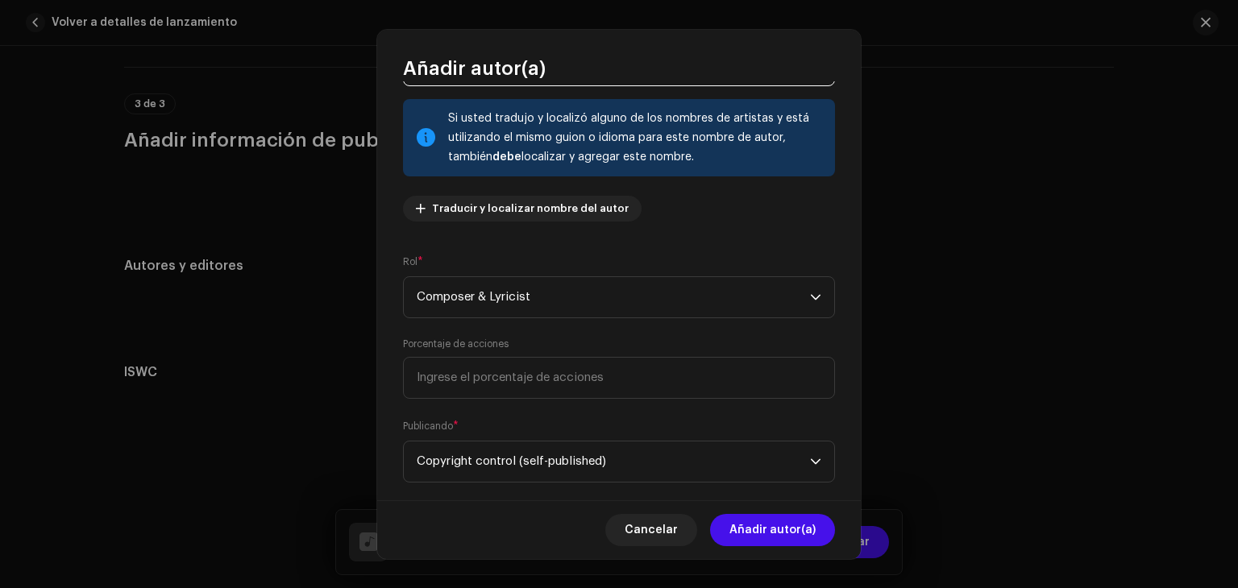
scroll to position [113, 0]
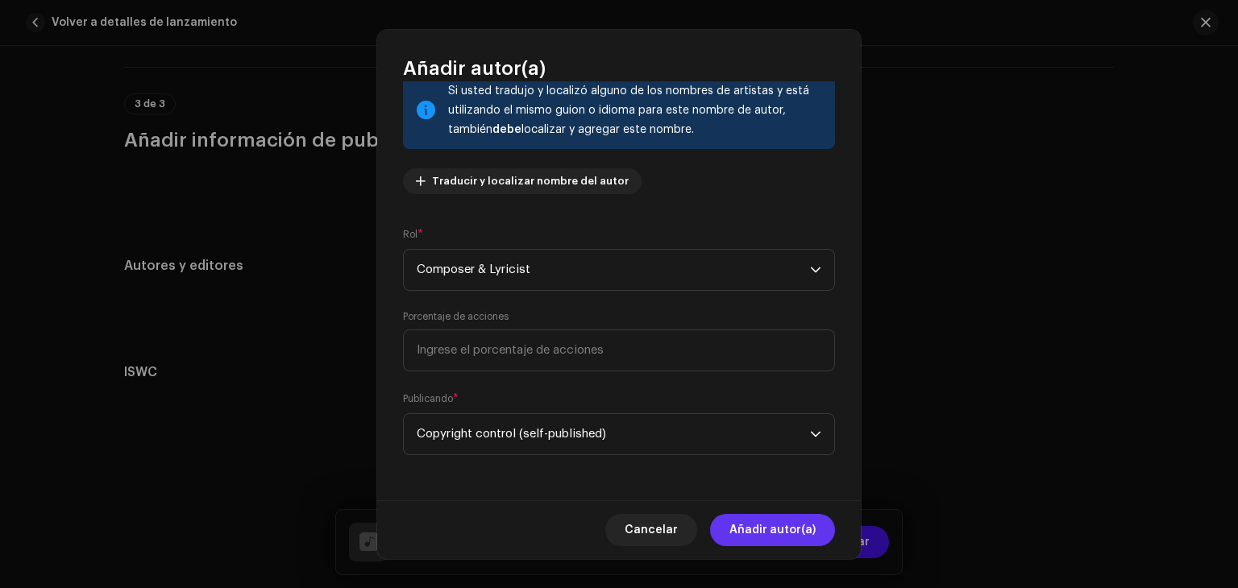
click at [788, 523] on span "Añadir autor(a)" at bounding box center [772, 530] width 86 height 32
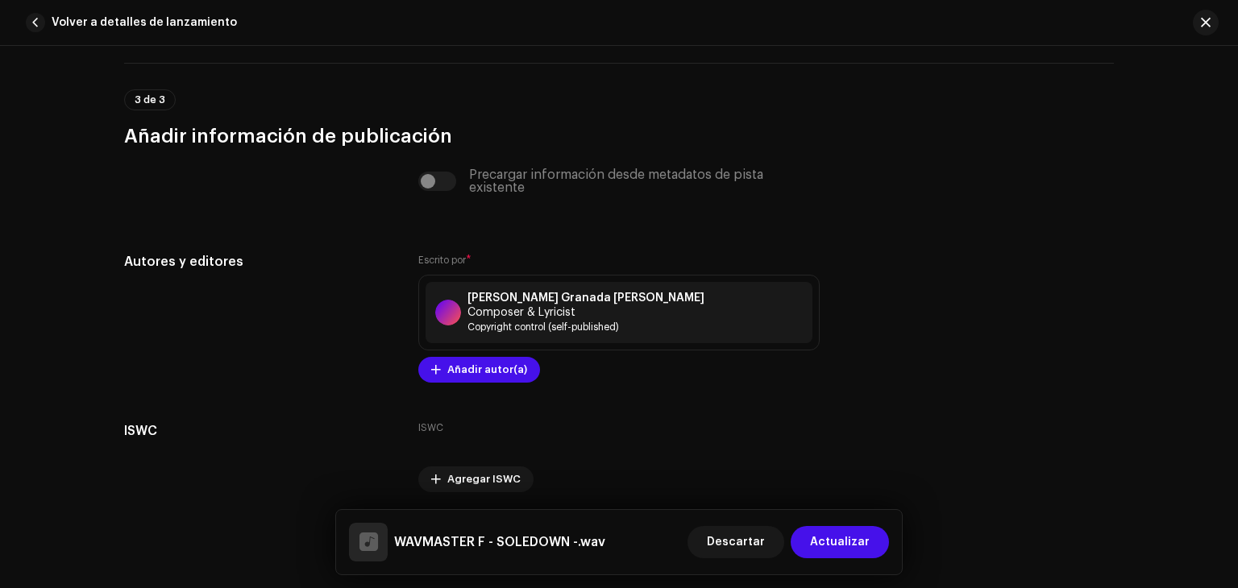
scroll to position [3197, 0]
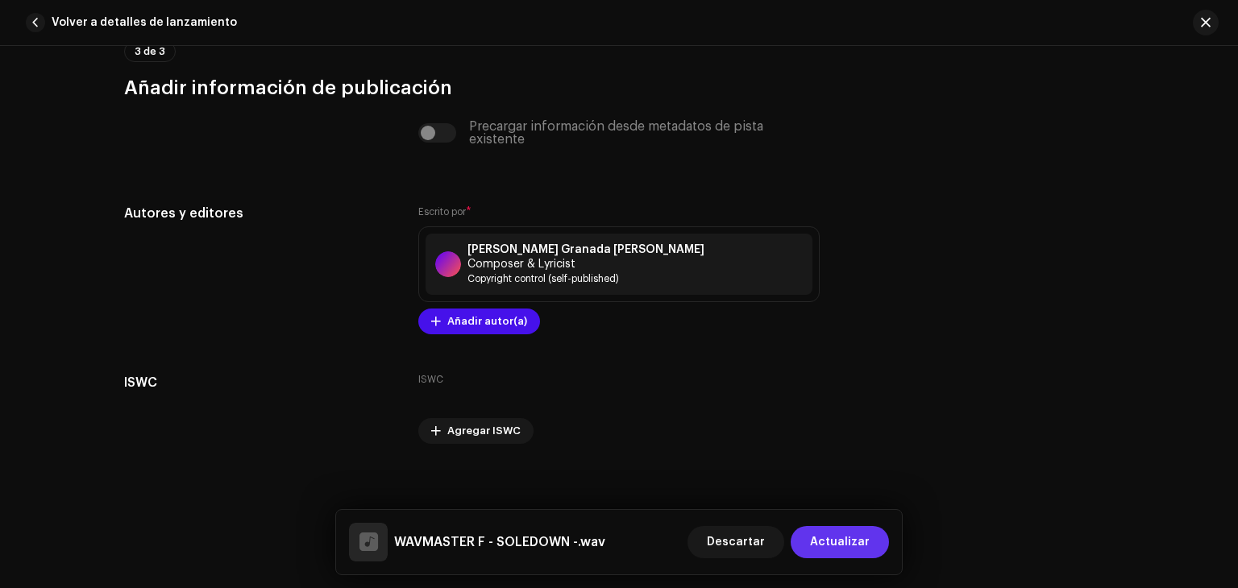
click at [845, 544] on span "Actualizar" at bounding box center [840, 542] width 60 height 32
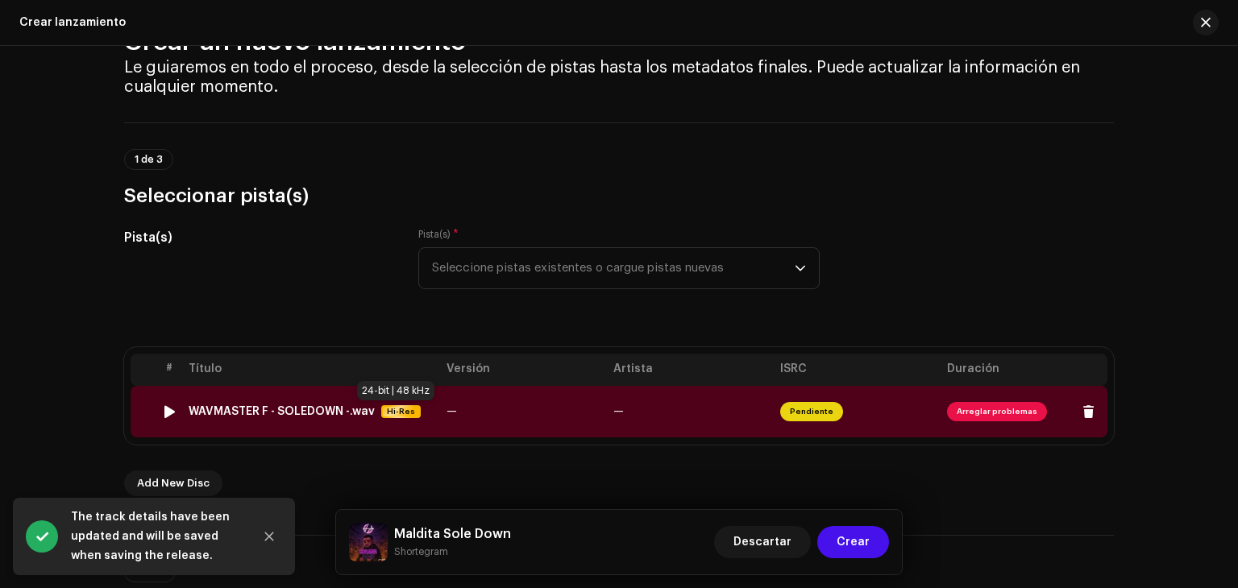
click at [391, 410] on span "Hi-Res" at bounding box center [401, 411] width 36 height 13
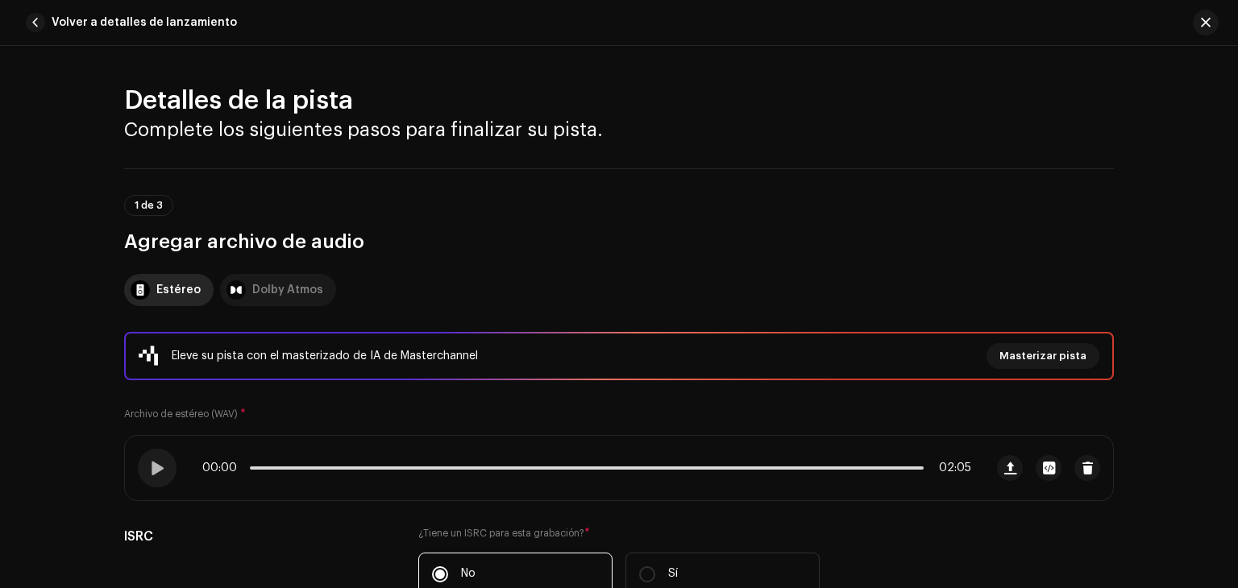
click at [280, 290] on div "Dolby Atmos" at bounding box center [287, 290] width 71 height 32
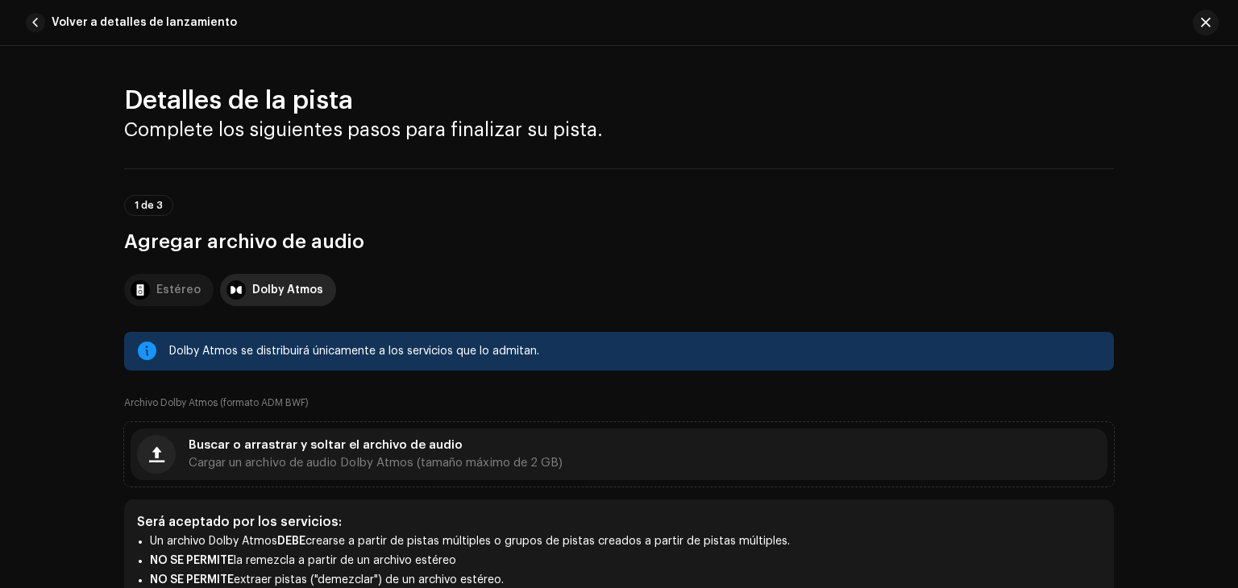
click at [160, 280] on div "Estéreo" at bounding box center [178, 290] width 44 height 32
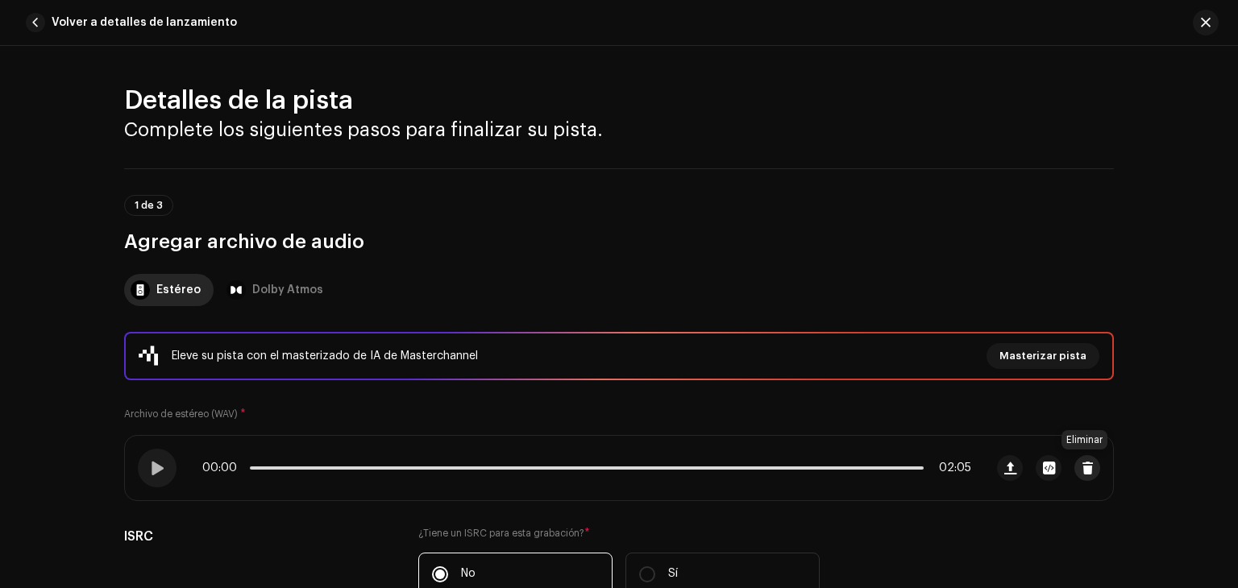
click at [1091, 467] on button "button" at bounding box center [1087, 468] width 26 height 26
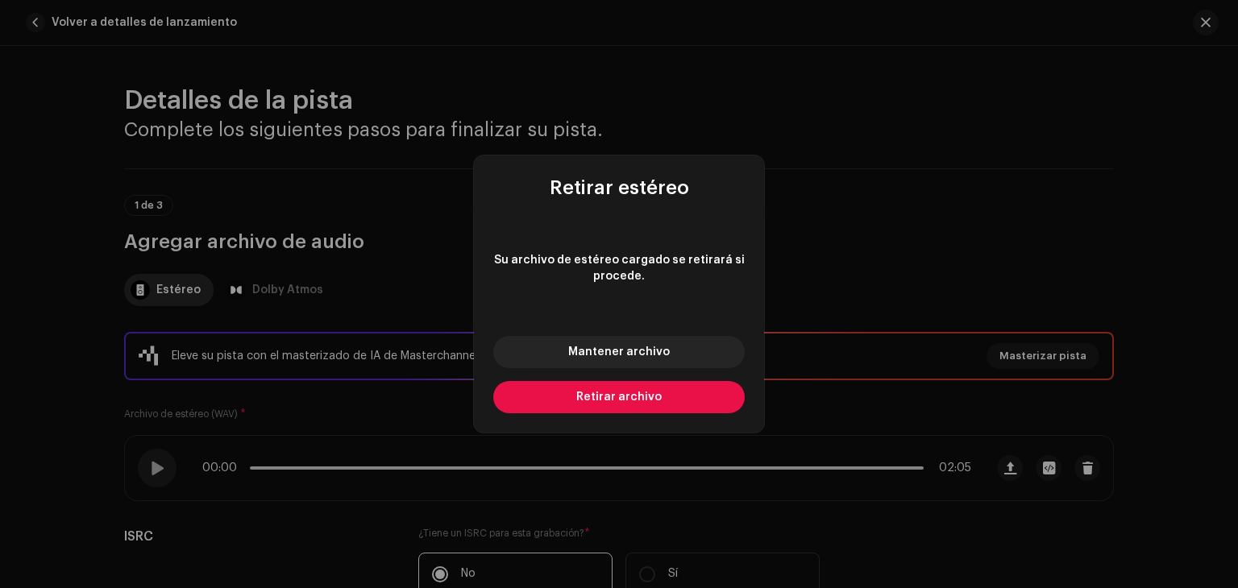
click at [671, 397] on button "Retirar archivo" at bounding box center [618, 397] width 251 height 32
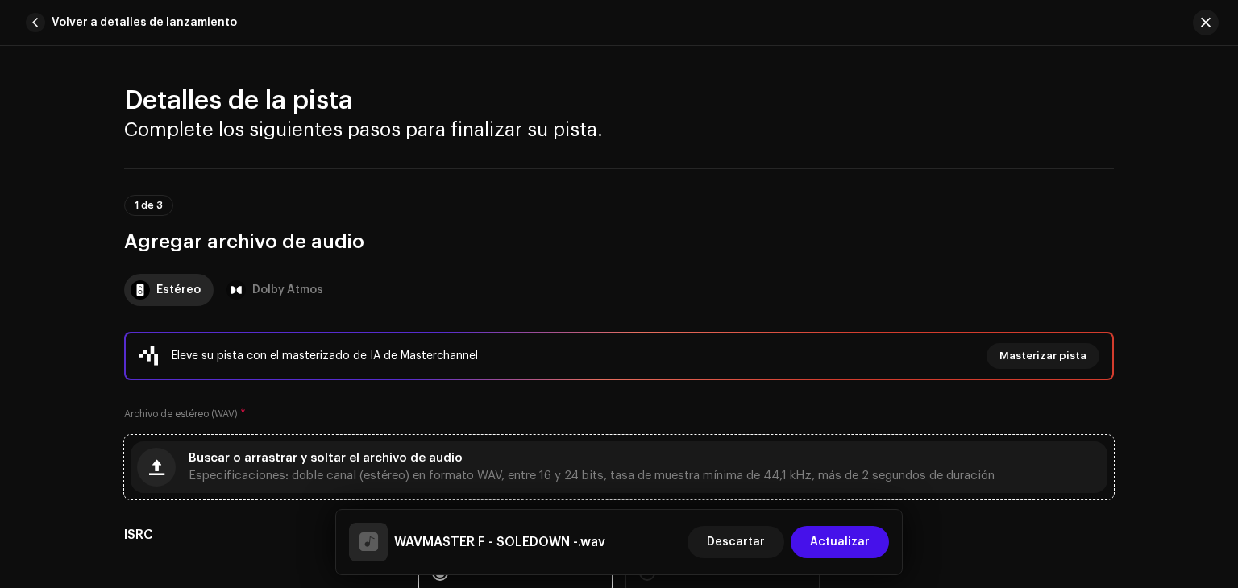
click at [361, 482] on div "Buscar o arrastrar y soltar el archivo de audio Especificaciones: doble canal (…" at bounding box center [619, 468] width 977 height 52
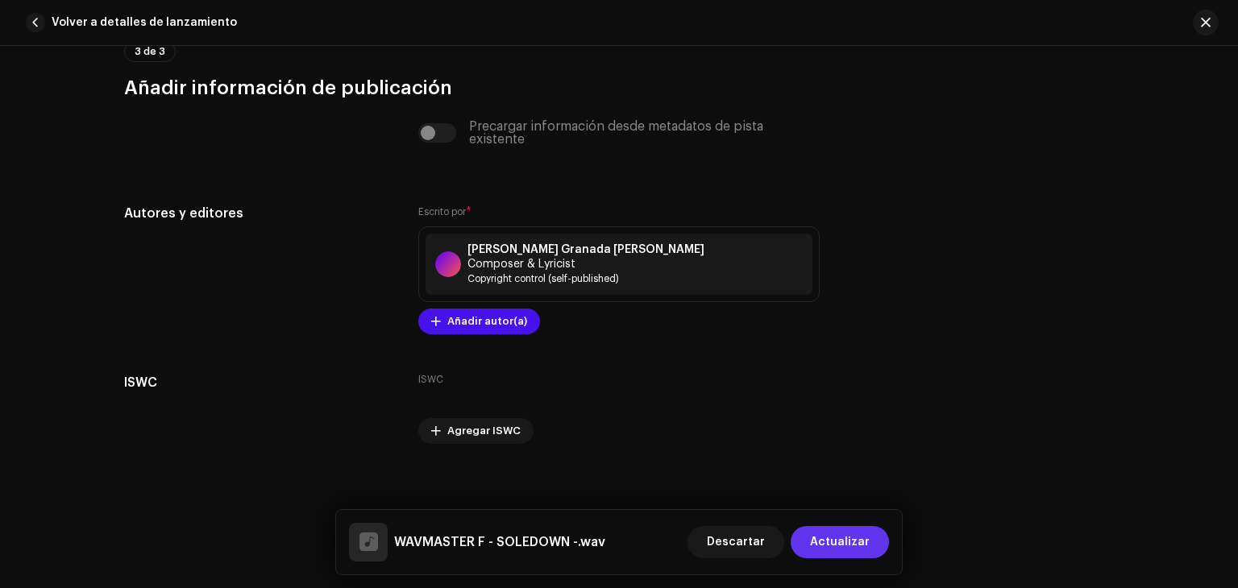
click at [840, 539] on span "Actualizar" at bounding box center [840, 542] width 60 height 32
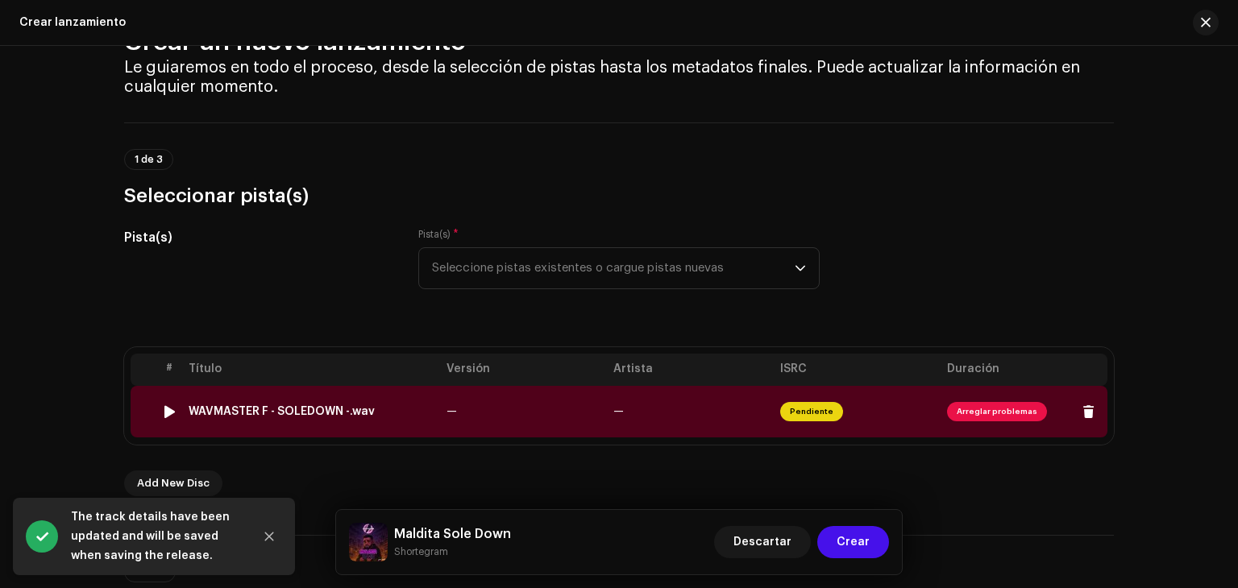
click at [962, 414] on span "Arreglar problemas" at bounding box center [997, 411] width 100 height 19
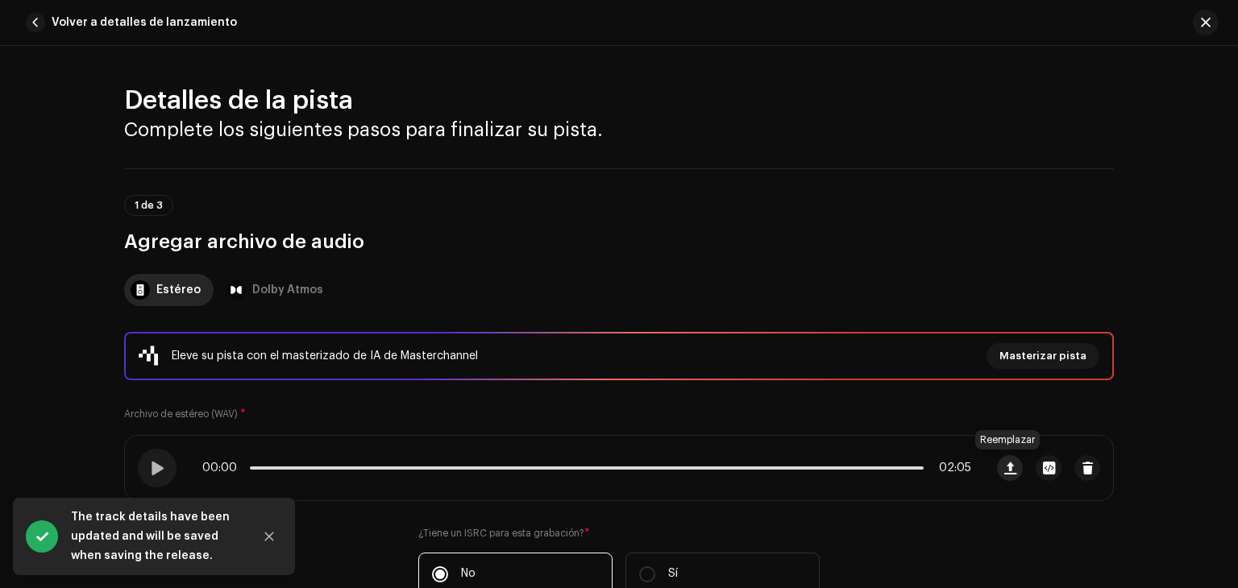
click at [1004, 472] on span "button" at bounding box center [1010, 468] width 12 height 13
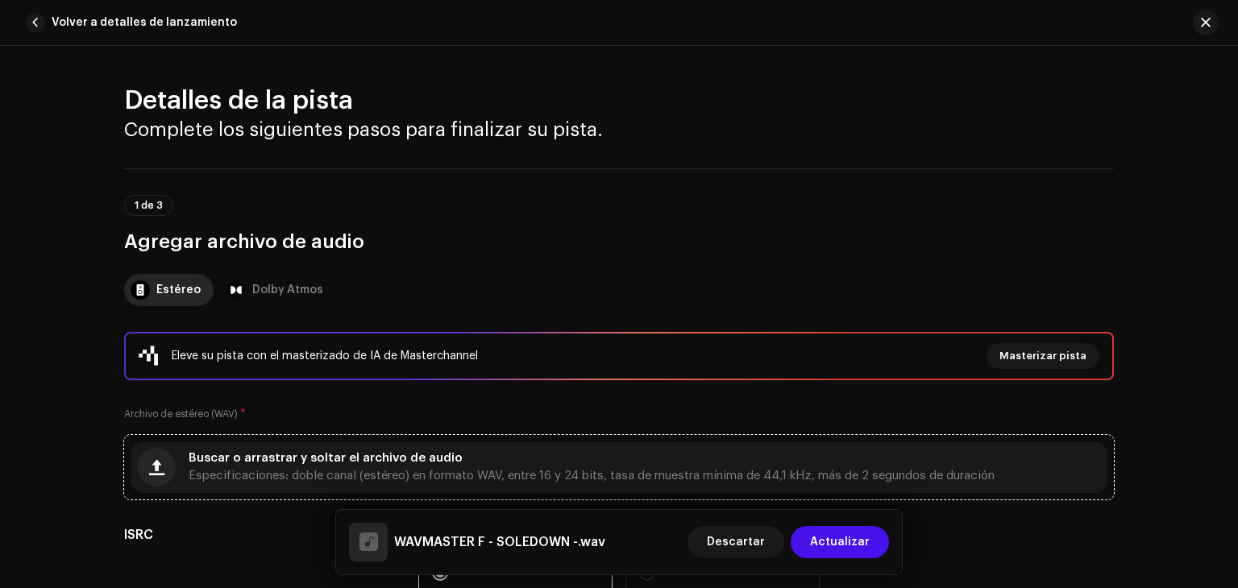
click at [658, 462] on div "Buscar o arrastrar y soltar el archivo de audio Especificaciones: doble canal (…" at bounding box center [592, 467] width 806 height 29
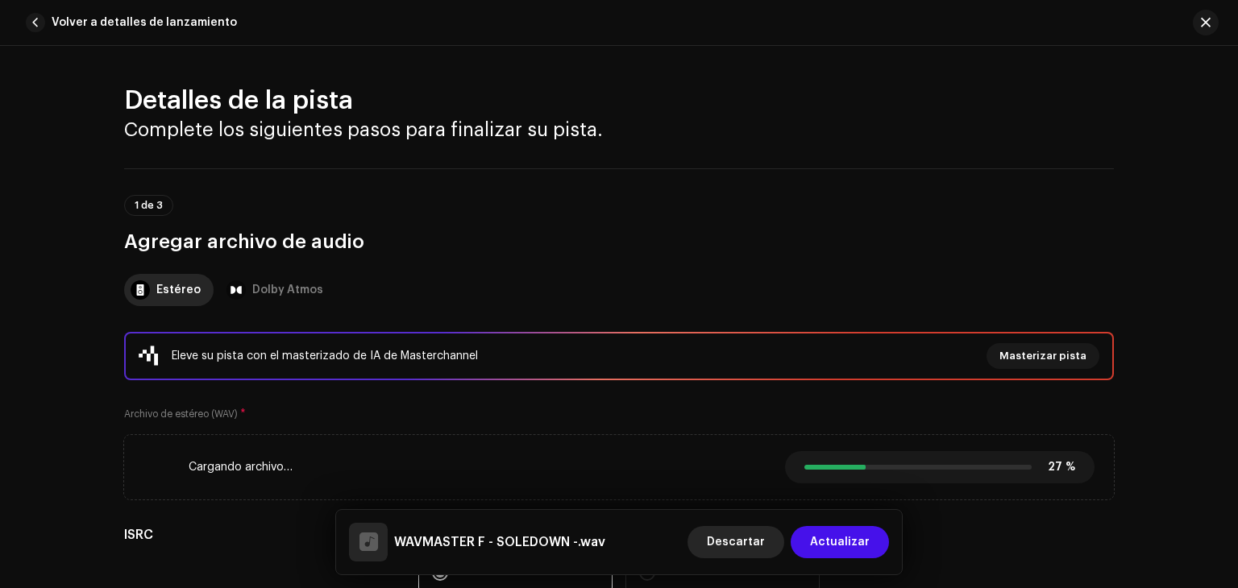
click at [755, 544] on span "Descartar" at bounding box center [736, 542] width 58 height 32
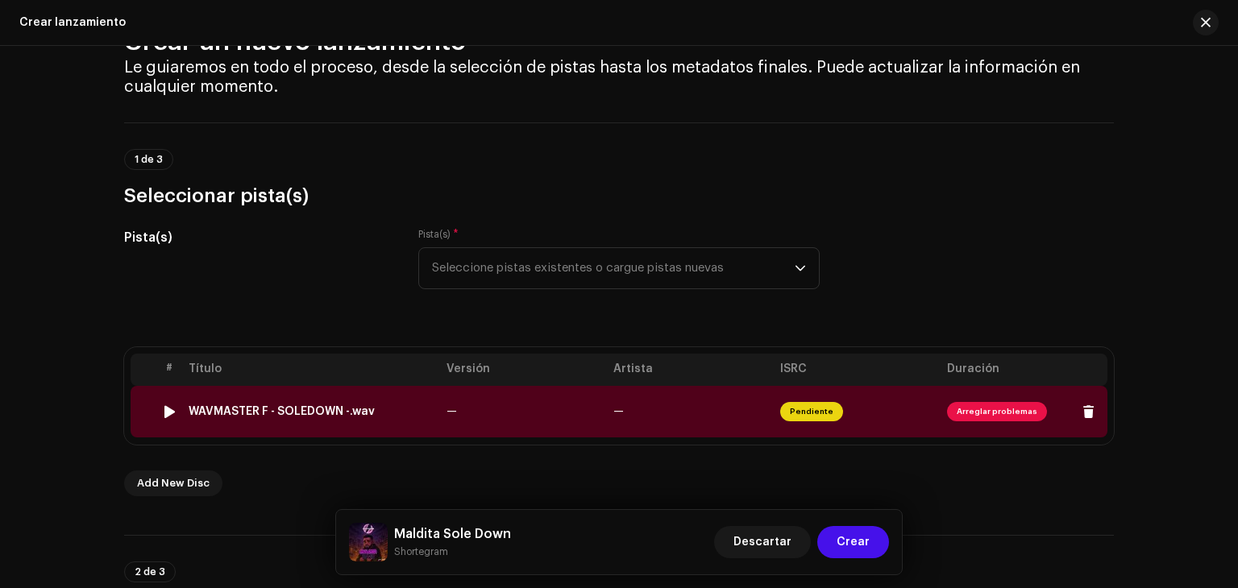
click at [954, 413] on span "Arreglar problemas" at bounding box center [997, 411] width 100 height 19
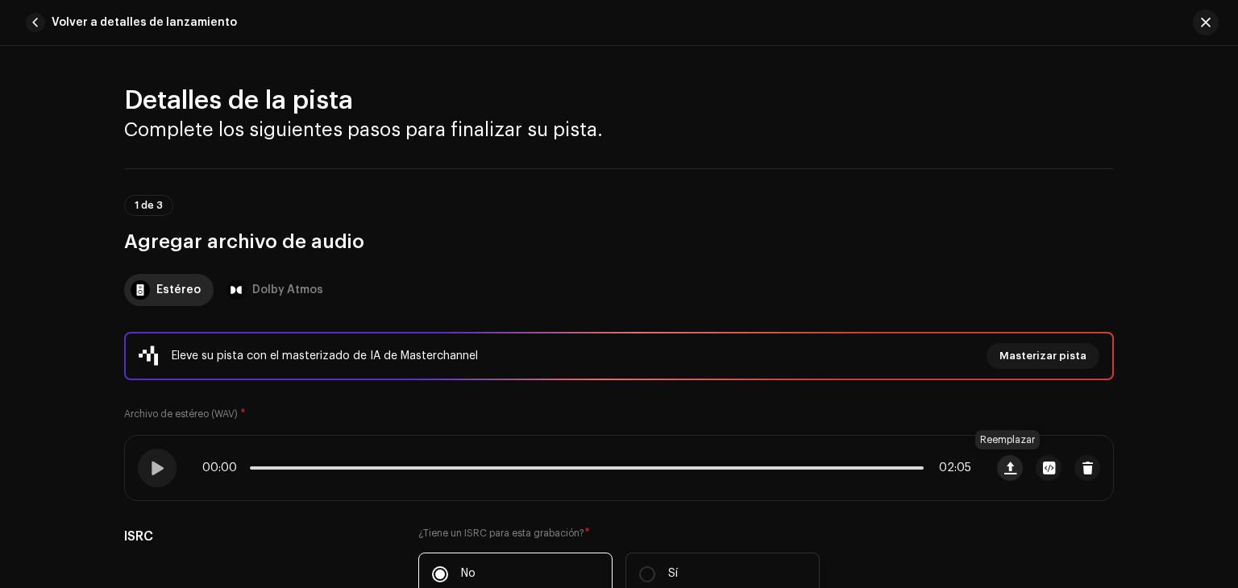
click at [1009, 473] on span "button" at bounding box center [1010, 468] width 12 height 13
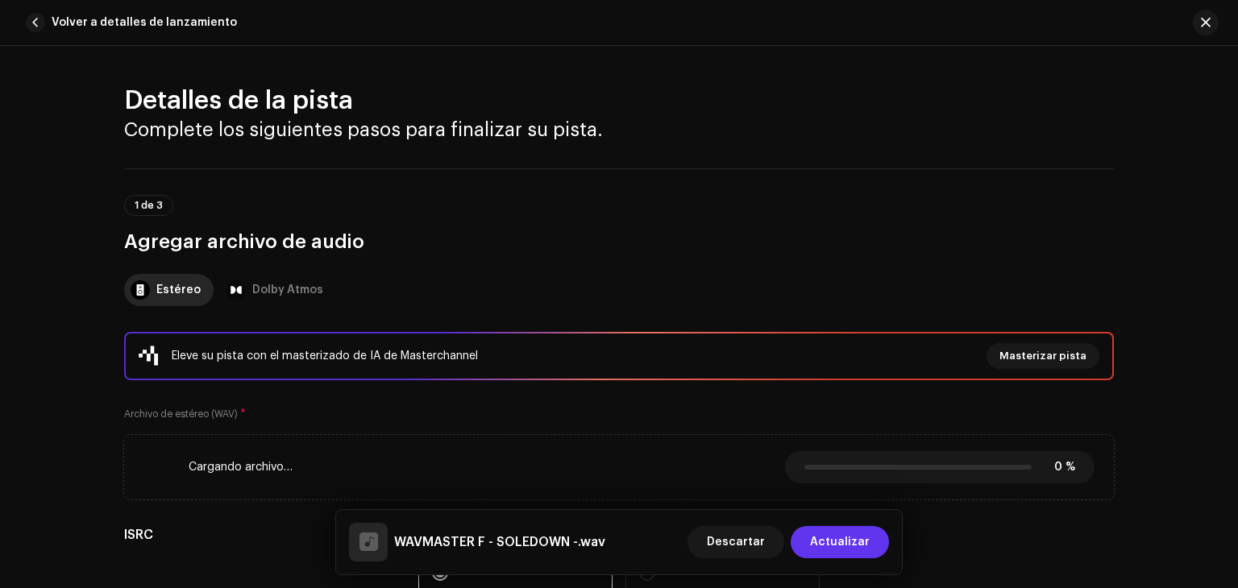
click at [818, 546] on span "Actualizar" at bounding box center [840, 542] width 60 height 32
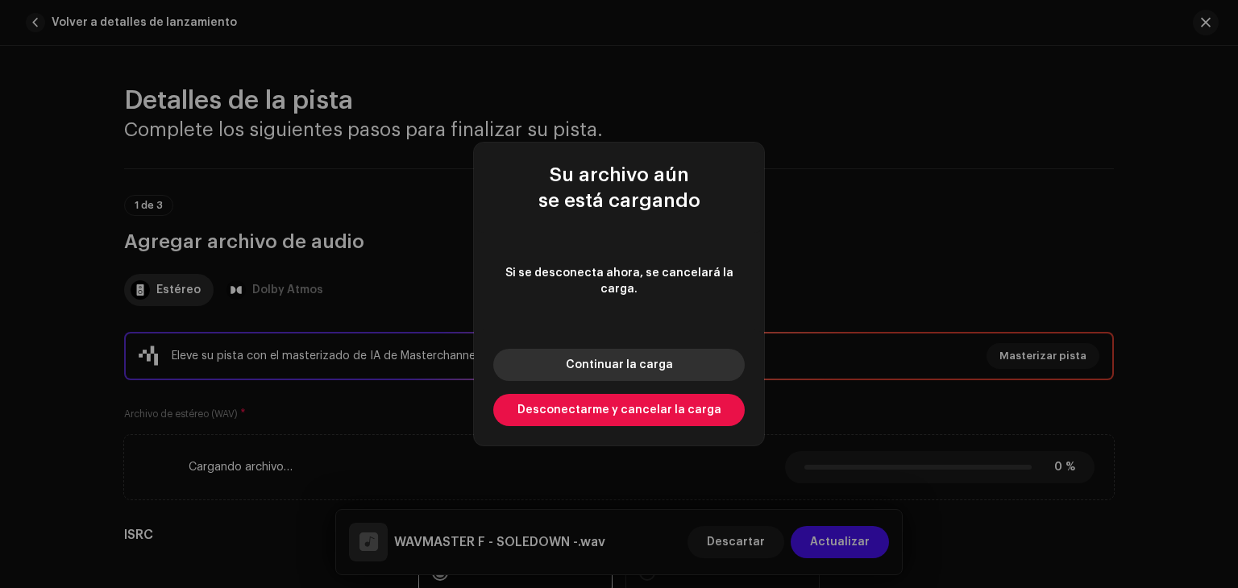
click at [609, 359] on span "Continuar la carga" at bounding box center [619, 364] width 107 height 11
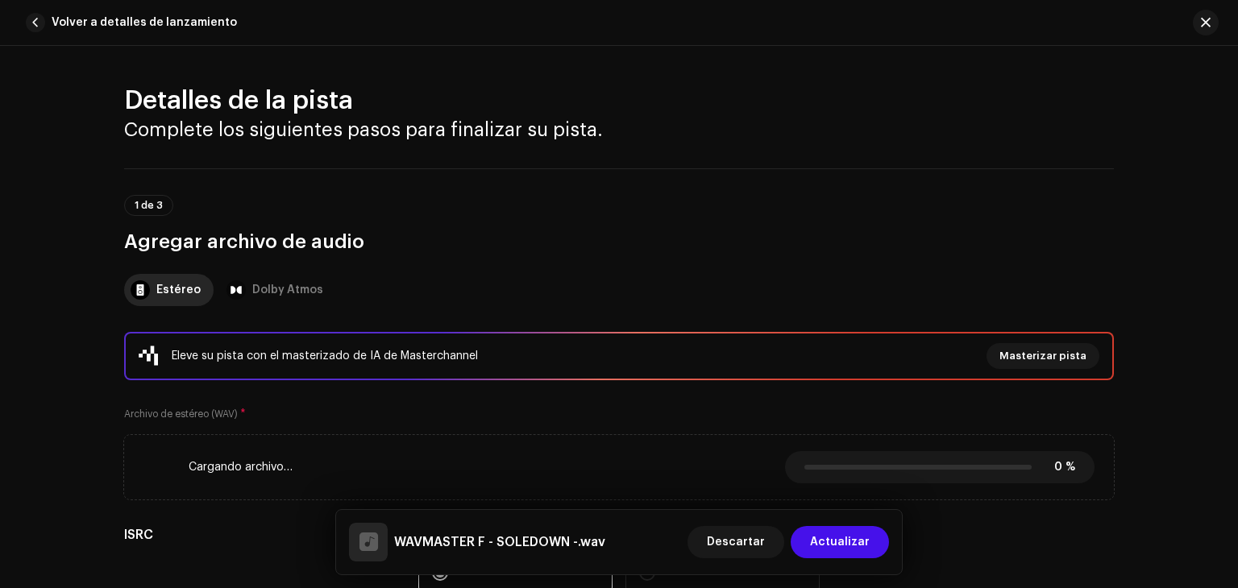
click at [764, 462] on div "Cargando archivo… 0% 0 % Cancelar" at bounding box center [618, 467] width 951 height 32
click at [762, 534] on span "Descartar" at bounding box center [736, 542] width 58 height 32
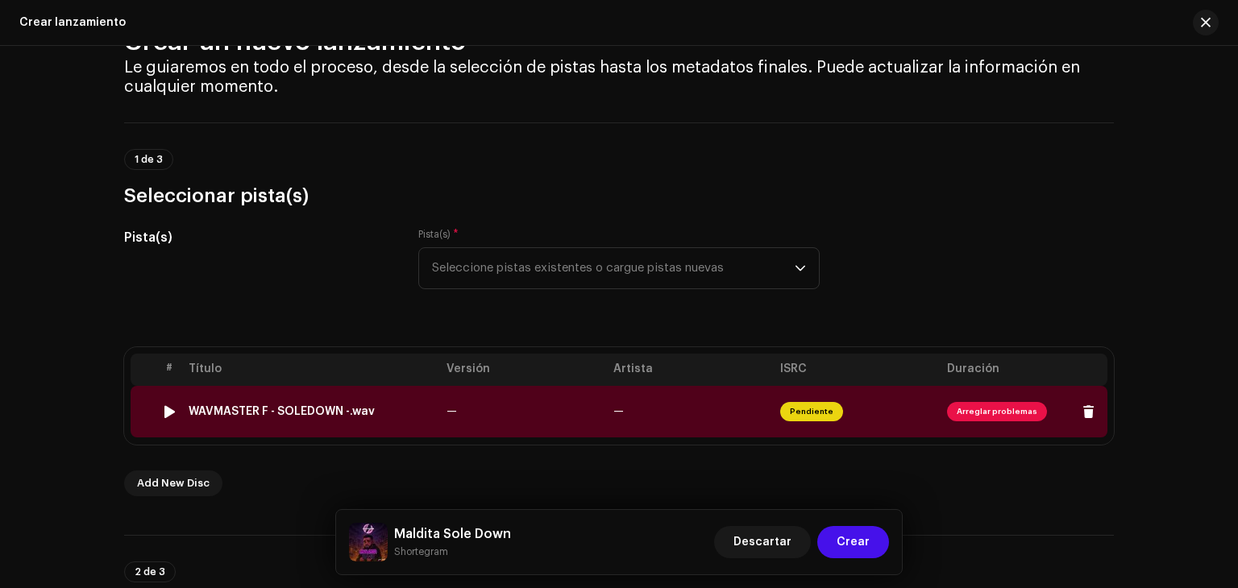
click at [977, 407] on span "Arreglar problemas" at bounding box center [997, 411] width 100 height 19
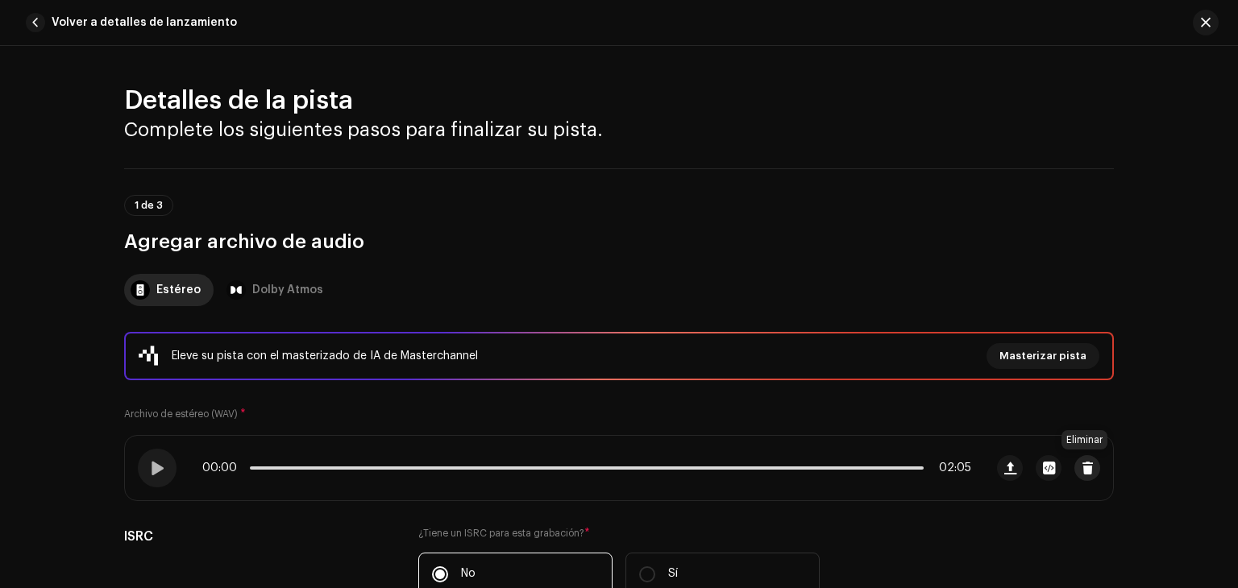
click at [1082, 465] on span "button" at bounding box center [1088, 468] width 12 height 13
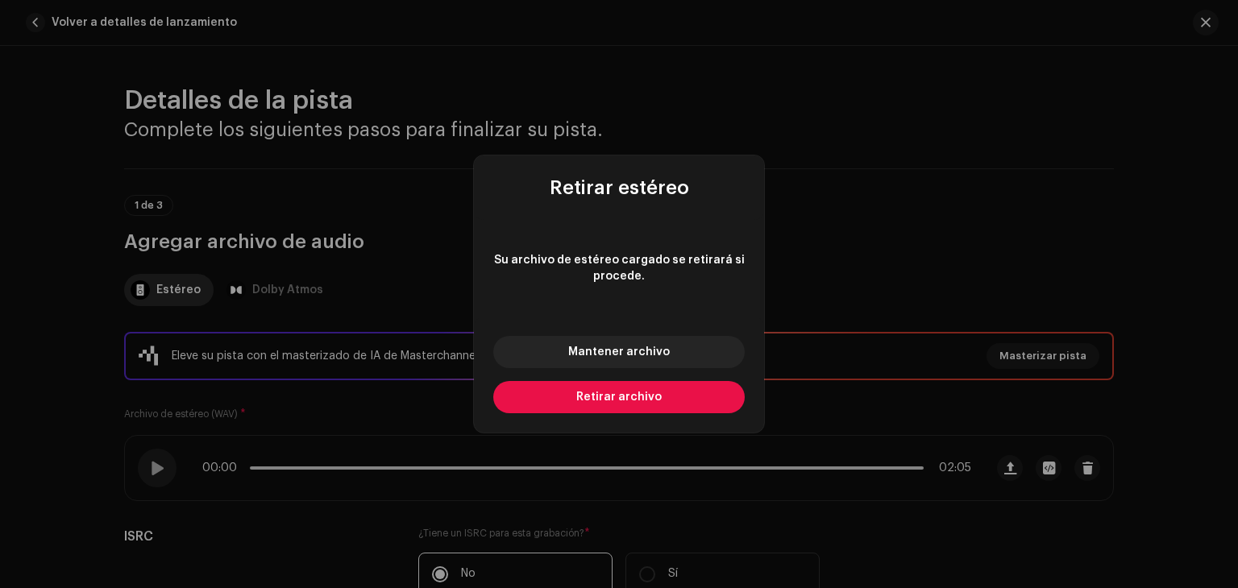
click at [625, 396] on span "Retirar archivo" at bounding box center [618, 397] width 85 height 11
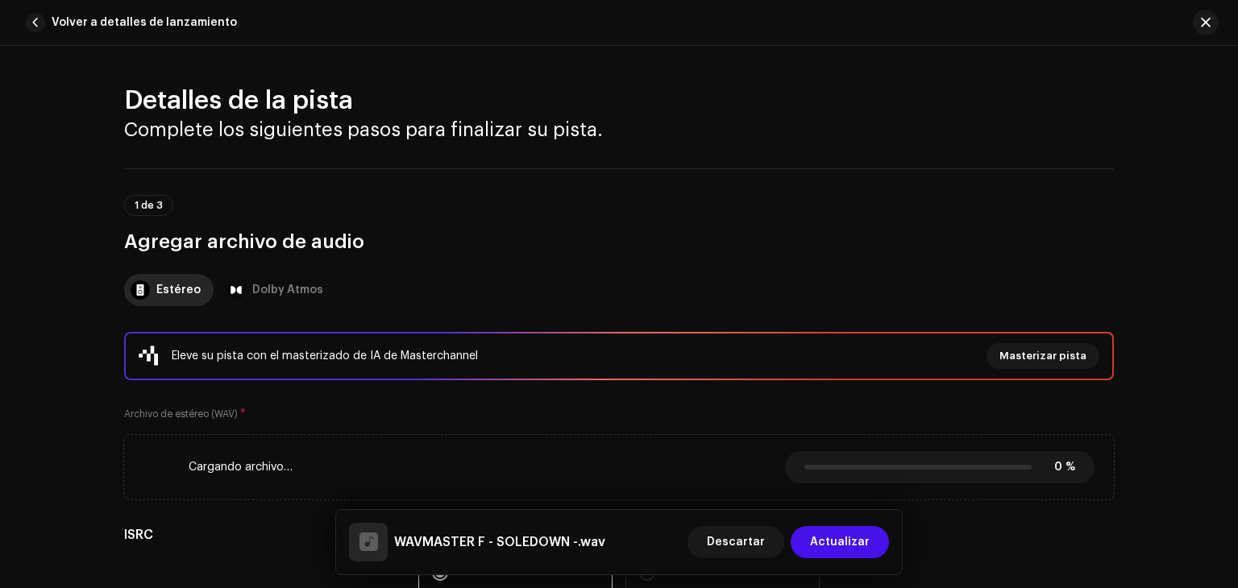
click at [555, 243] on h3 "Agregar archivo de audio" at bounding box center [619, 242] width 990 height 26
click at [1028, 462] on span "Cancelar" at bounding box center [1048, 467] width 53 height 32
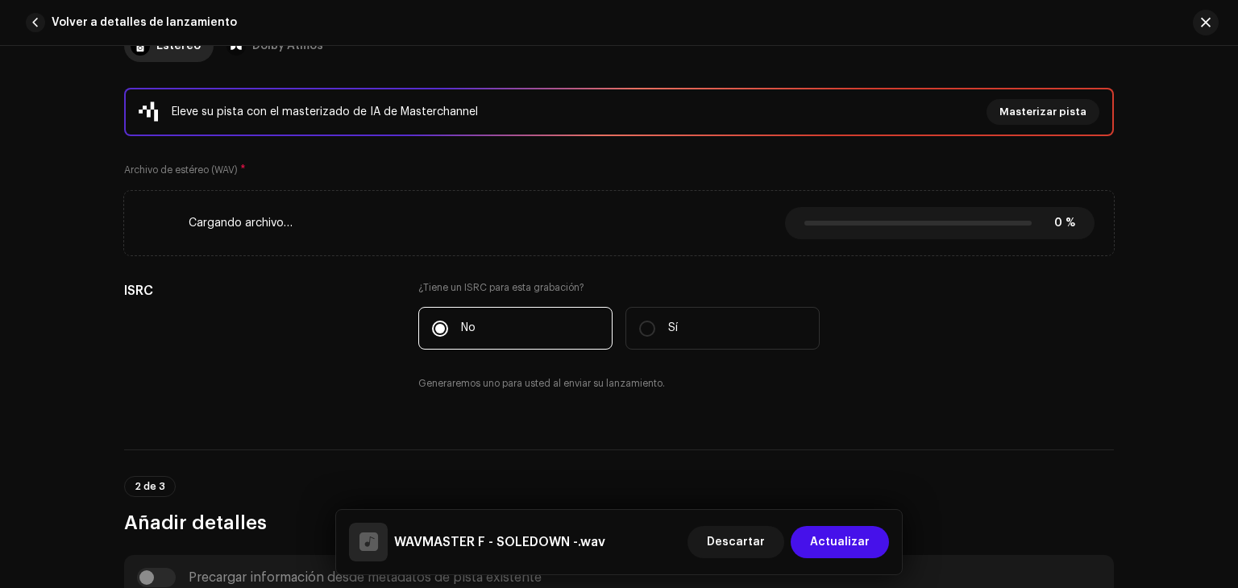
scroll to position [231, 0]
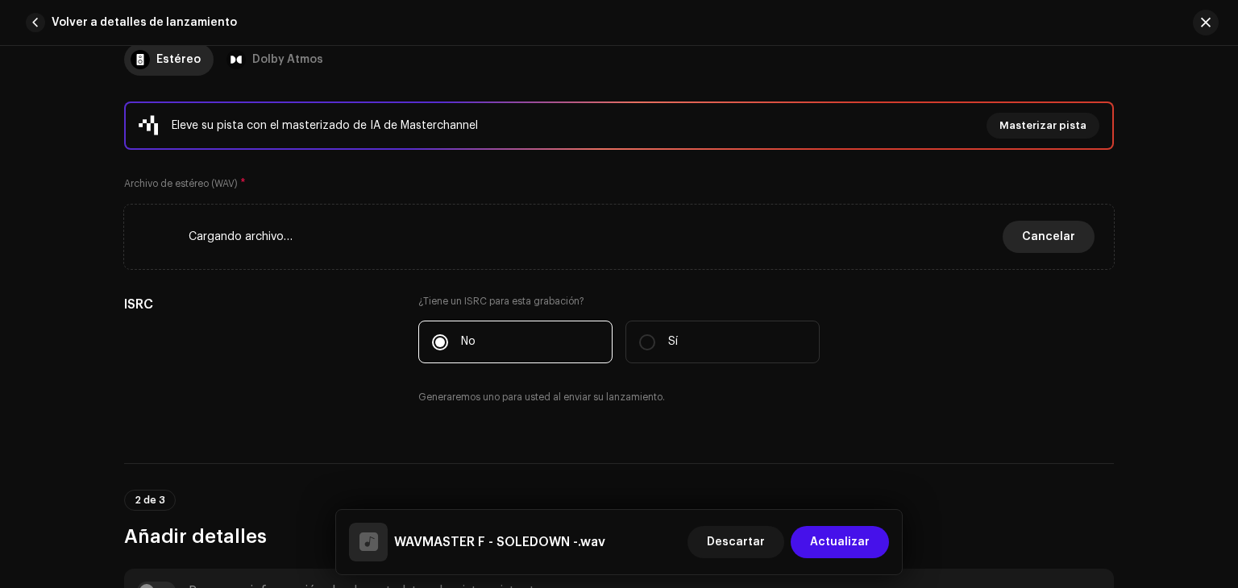
click at [1019, 250] on button "Cancelar" at bounding box center [1049, 237] width 92 height 32
click at [1049, 228] on span "Cancelar" at bounding box center [1048, 237] width 53 height 32
click at [1043, 230] on span "Cancelar" at bounding box center [1048, 237] width 53 height 32
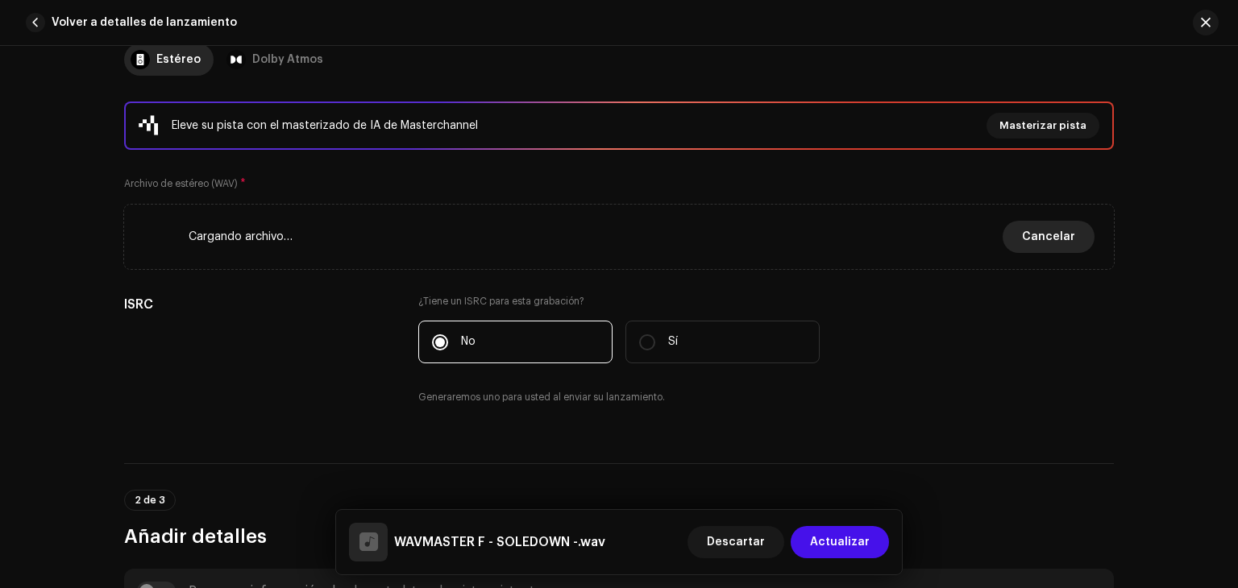
click at [1037, 231] on span "Cancelar" at bounding box center [1048, 237] width 53 height 32
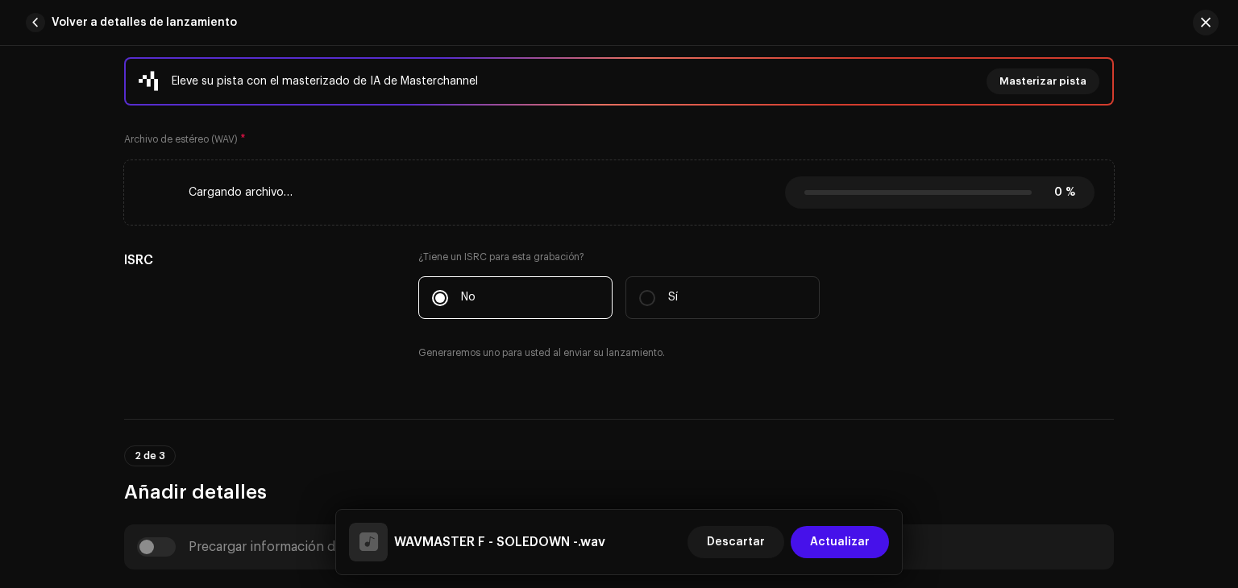
scroll to position [267, 0]
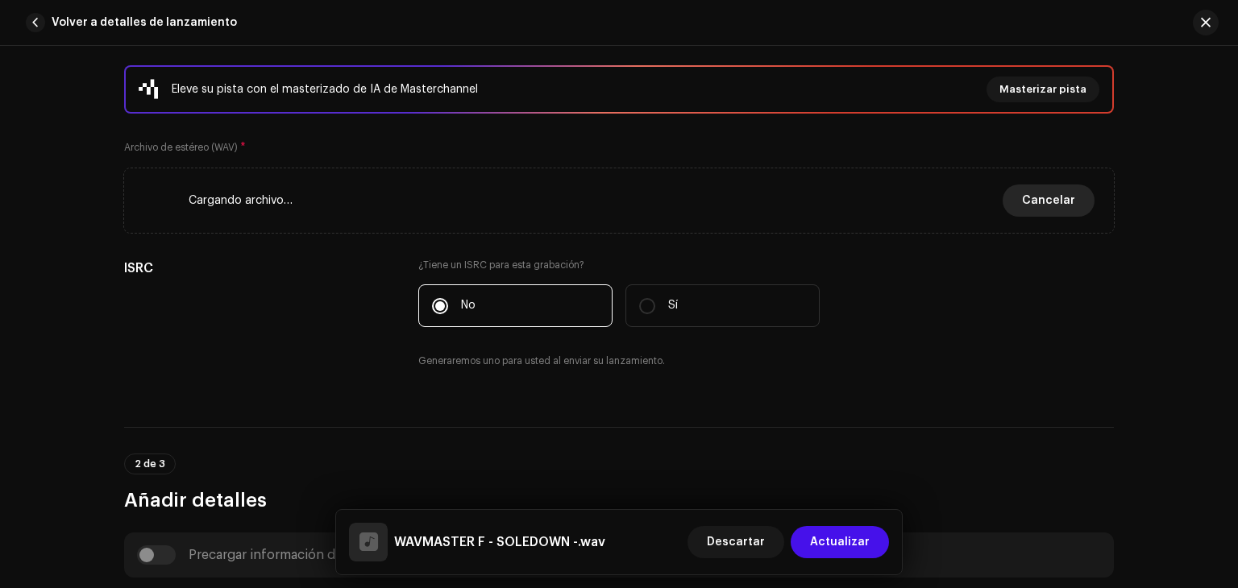
click at [1072, 210] on button "Cancelar" at bounding box center [1049, 201] width 92 height 32
